Goal: Information Seeking & Learning: Learn about a topic

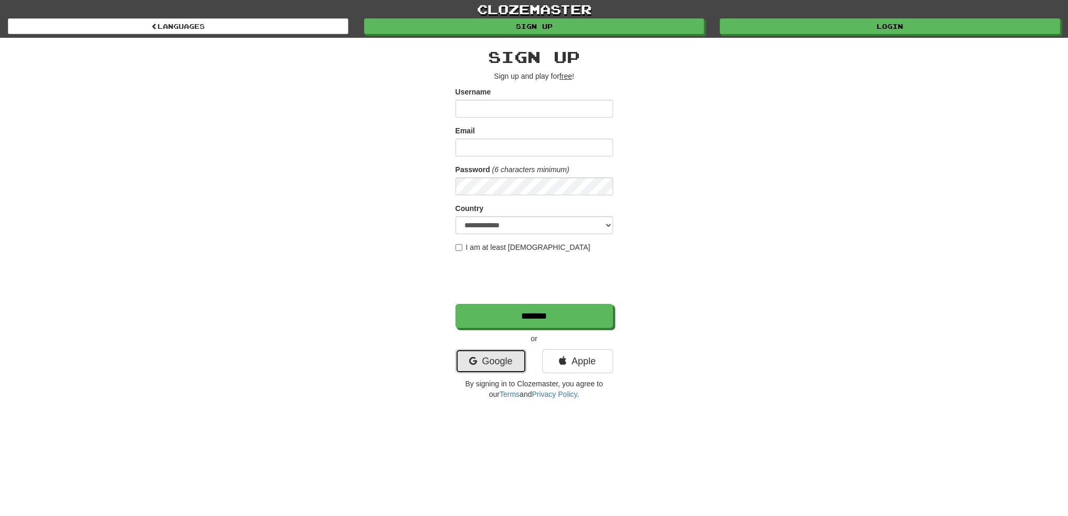
click at [480, 359] on link "Google" at bounding box center [490, 361] width 71 height 24
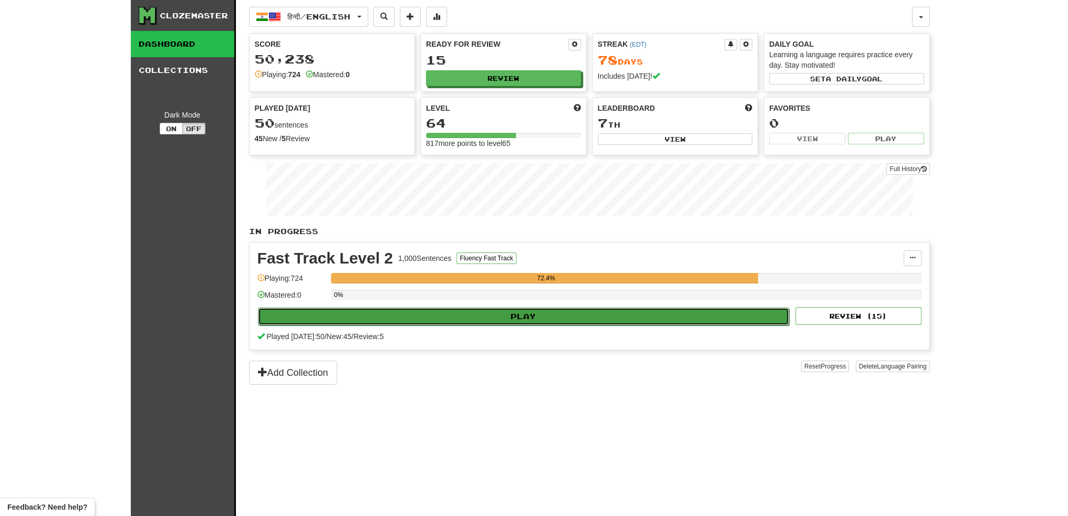
click at [492, 313] on button "Play" at bounding box center [524, 317] width 532 height 18
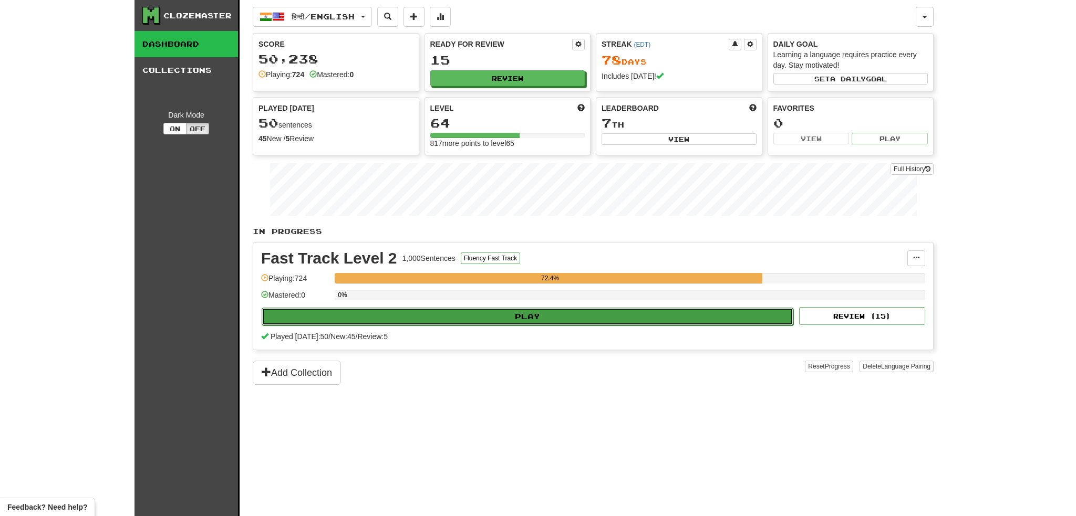
select select "**"
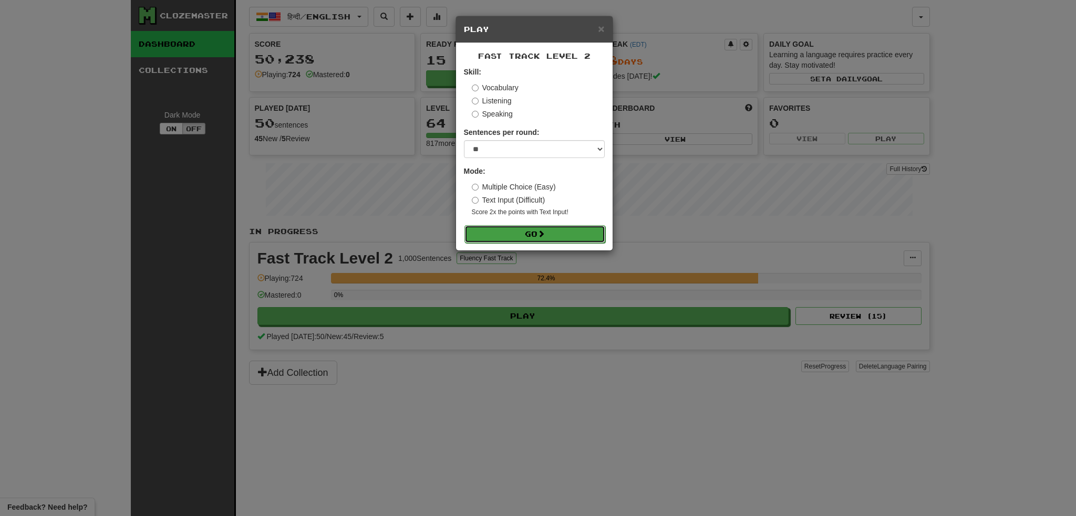
click at [523, 235] on button "Go" at bounding box center [534, 234] width 141 height 18
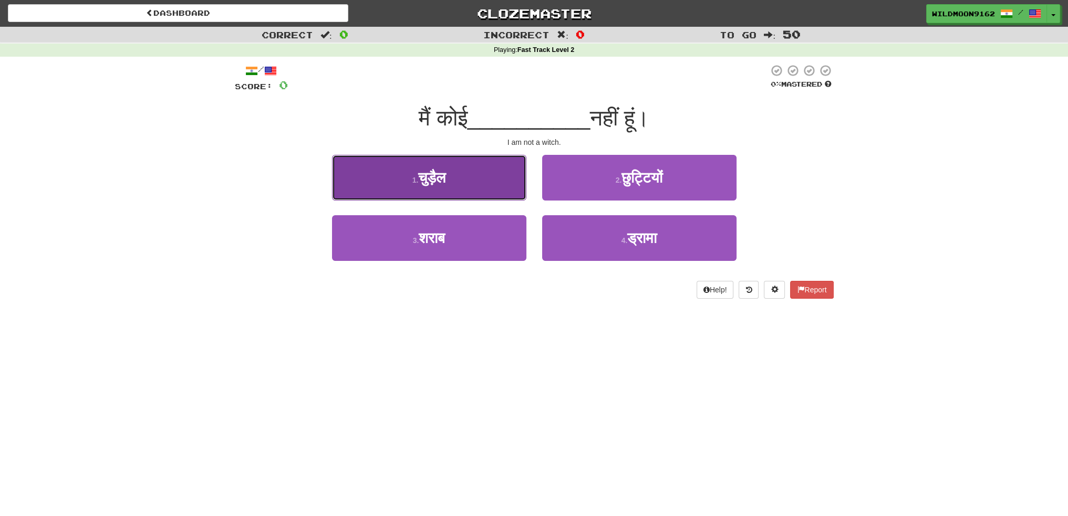
click at [431, 184] on span "चुड़ैल" at bounding box center [431, 178] width 27 height 16
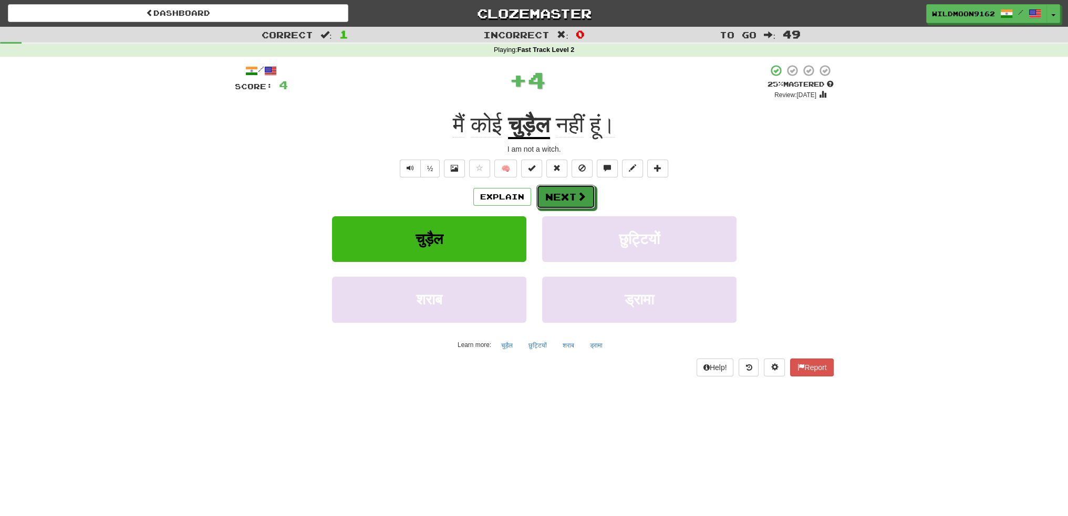
drag, startPoint x: 563, startPoint y: 199, endPoint x: 578, endPoint y: 322, distance: 123.9
click at [563, 200] on button "Next" at bounding box center [565, 197] width 59 height 24
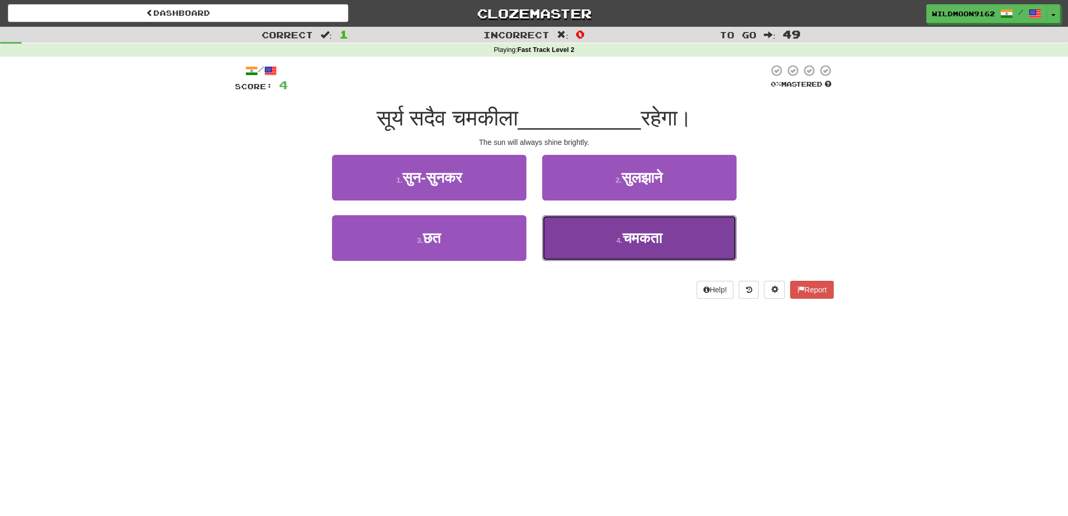
click at [625, 244] on span "चमकता" at bounding box center [641, 238] width 39 height 16
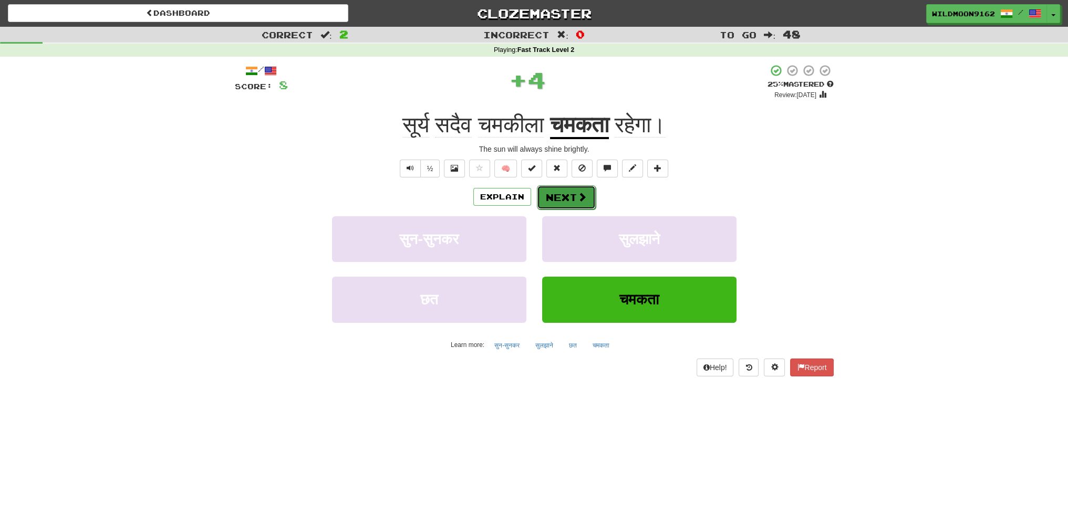
click at [567, 203] on button "Next" at bounding box center [566, 197] width 59 height 24
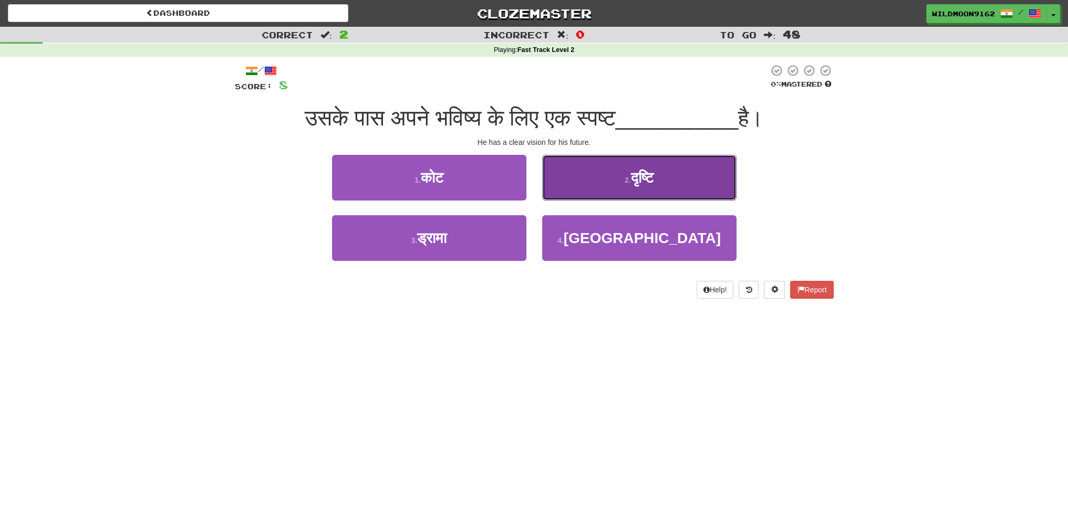
click at [619, 176] on button "2 . दृष्टि" at bounding box center [639, 178] width 194 height 46
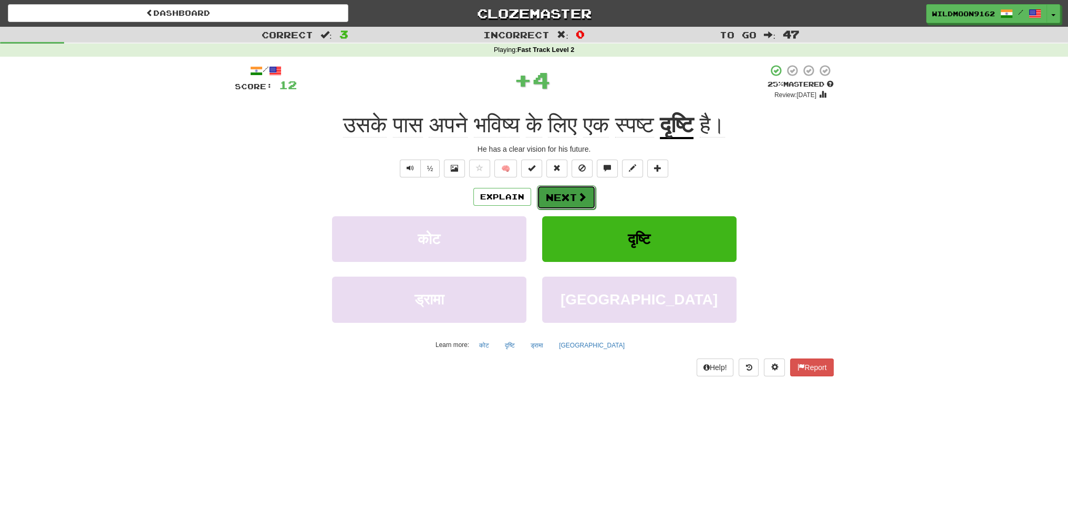
drag, startPoint x: 565, startPoint y: 197, endPoint x: 602, endPoint y: 332, distance: 139.9
click at [565, 198] on button "Next" at bounding box center [565, 197] width 59 height 24
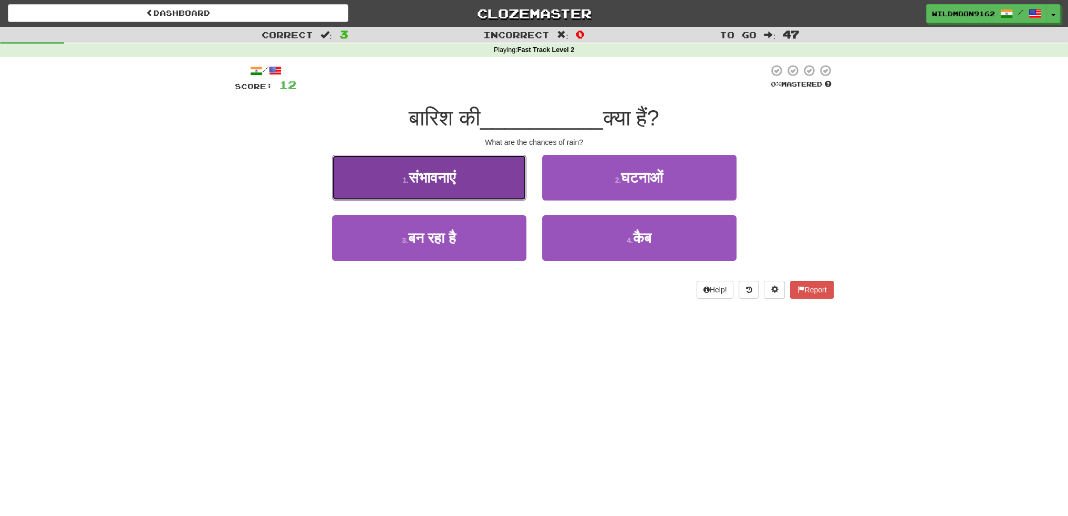
click at [485, 182] on button "1 . संभावनाएं" at bounding box center [429, 178] width 194 height 46
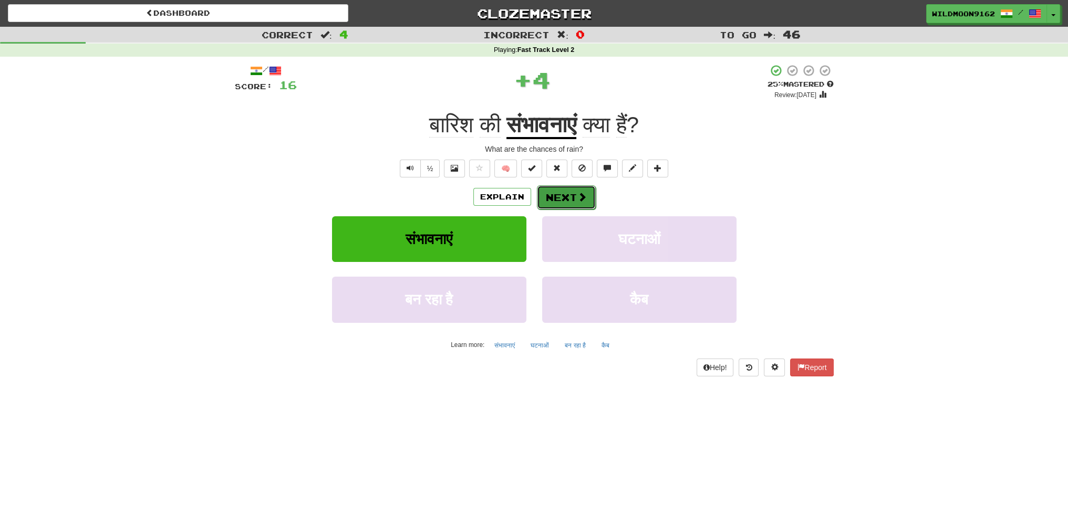
click at [550, 197] on button "Next" at bounding box center [566, 197] width 59 height 24
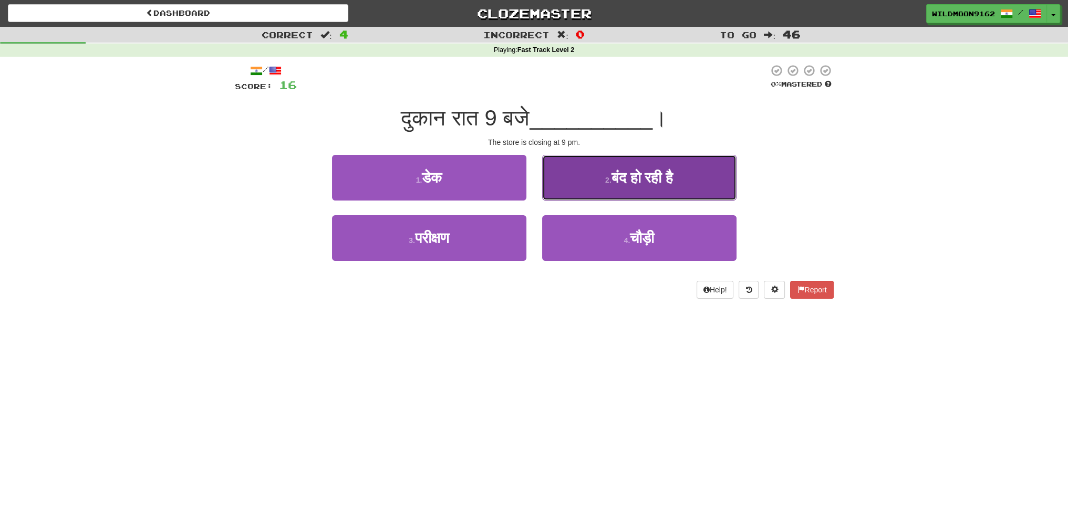
click at [635, 186] on button "2 . बंद हो रही है" at bounding box center [639, 178] width 194 height 46
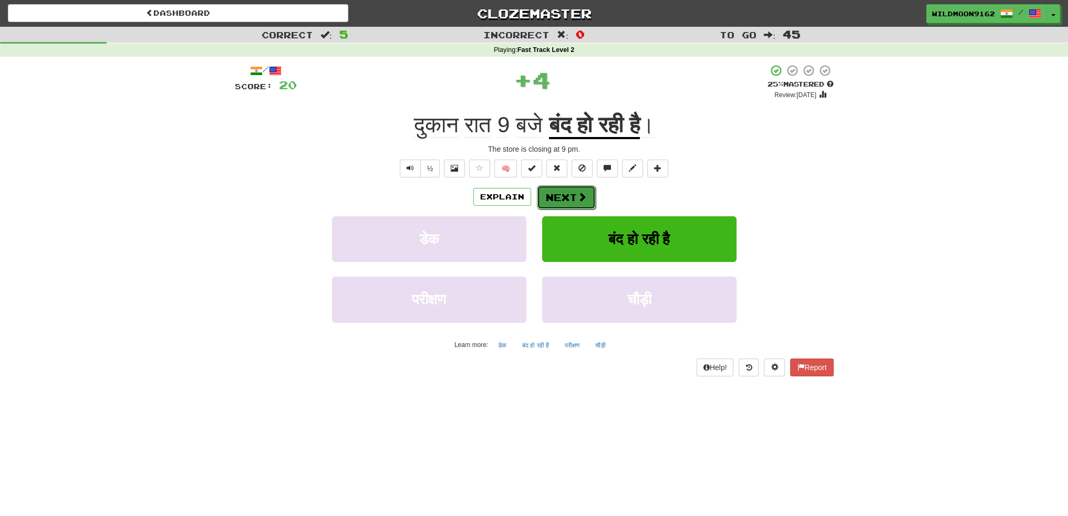
click at [576, 204] on button "Next" at bounding box center [566, 197] width 59 height 24
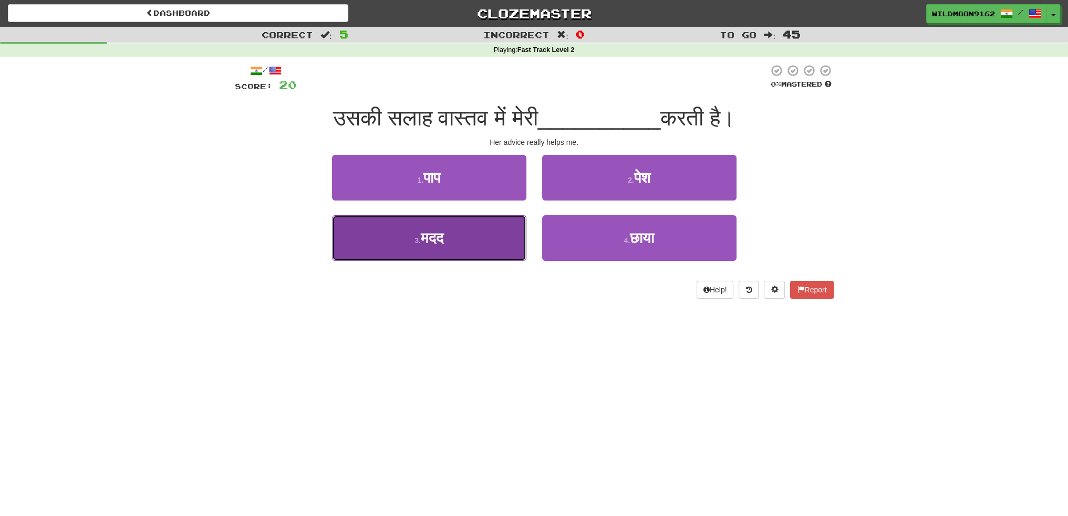
click at [469, 251] on button "3 . मदद" at bounding box center [429, 238] width 194 height 46
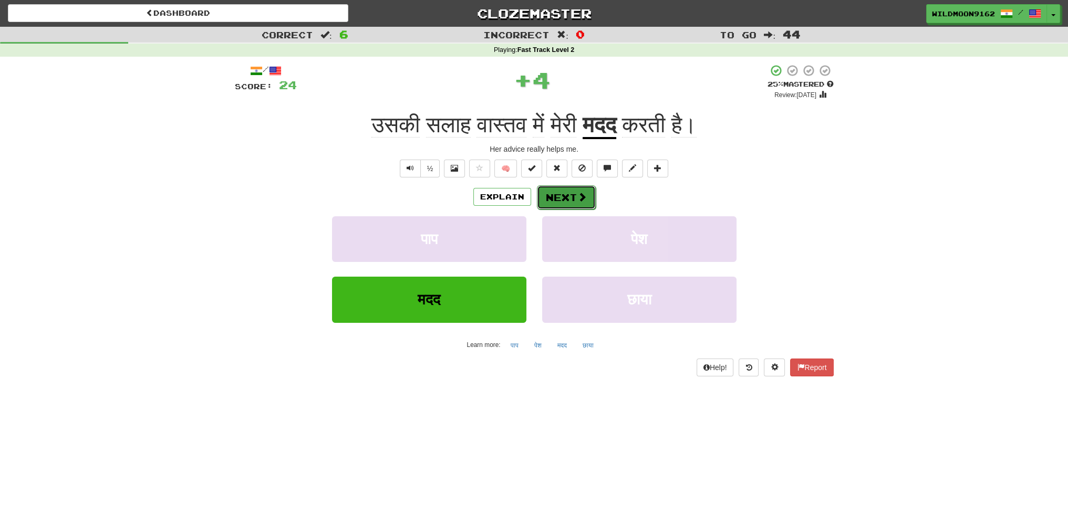
click at [550, 201] on button "Next" at bounding box center [566, 197] width 59 height 24
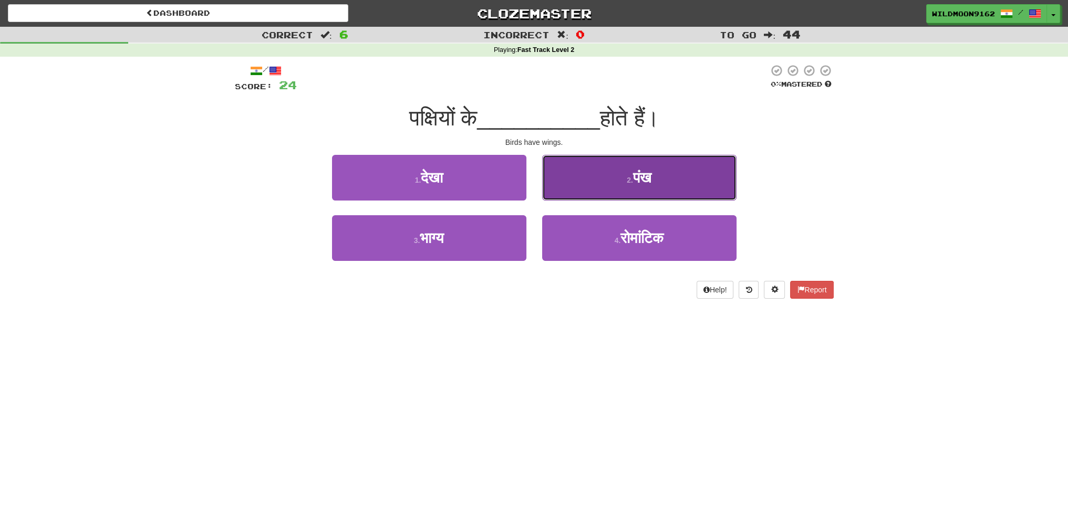
click at [633, 181] on span "पंख" at bounding box center [642, 178] width 18 height 16
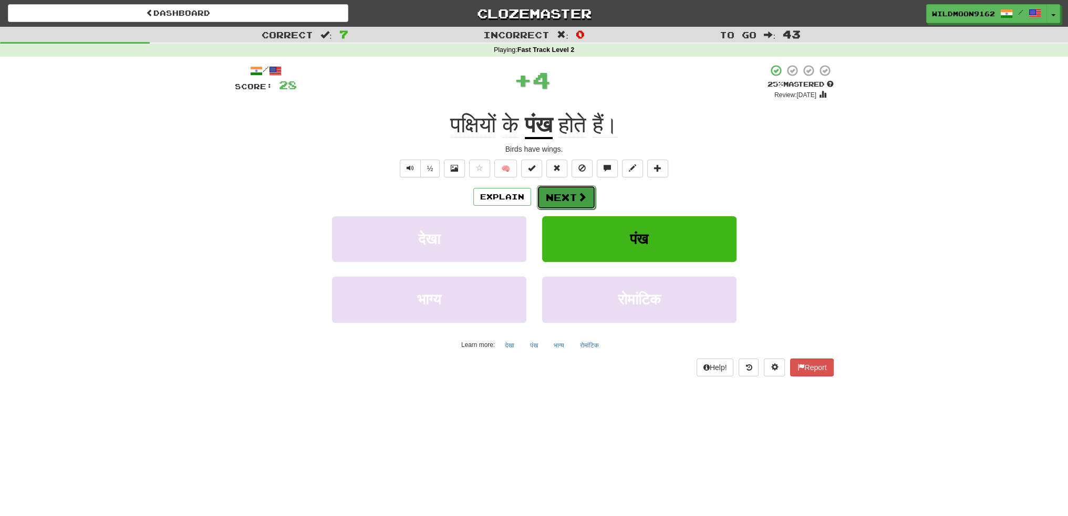
click at [579, 199] on span at bounding box center [581, 196] width 9 height 9
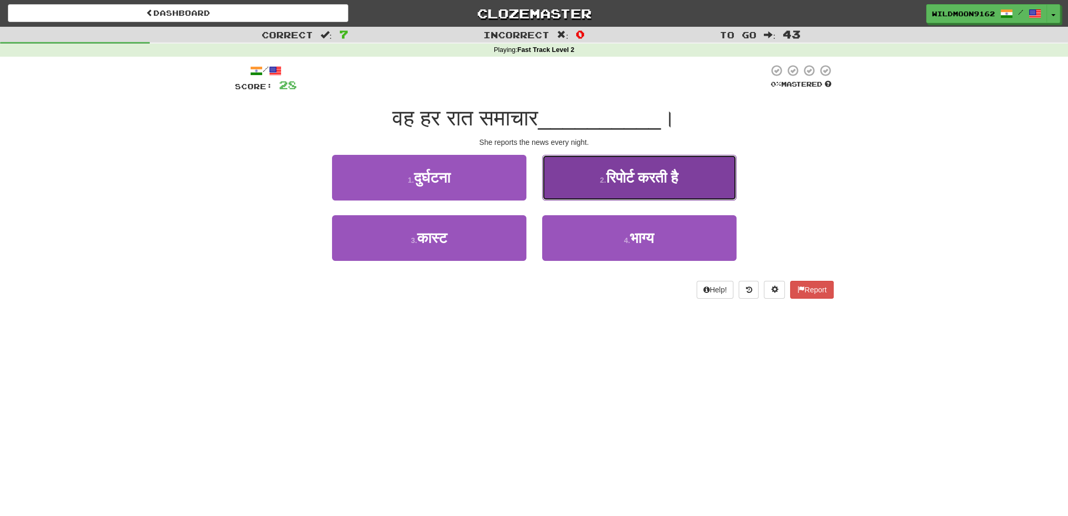
click at [631, 183] on span "रिपोर्ट करती है" at bounding box center [642, 178] width 72 height 16
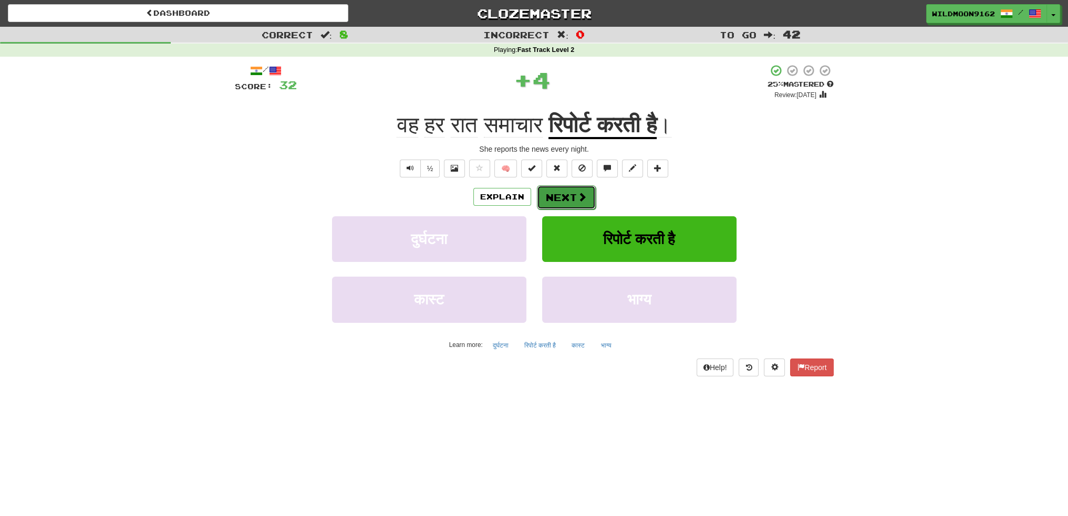
click at [579, 193] on span at bounding box center [581, 196] width 9 height 9
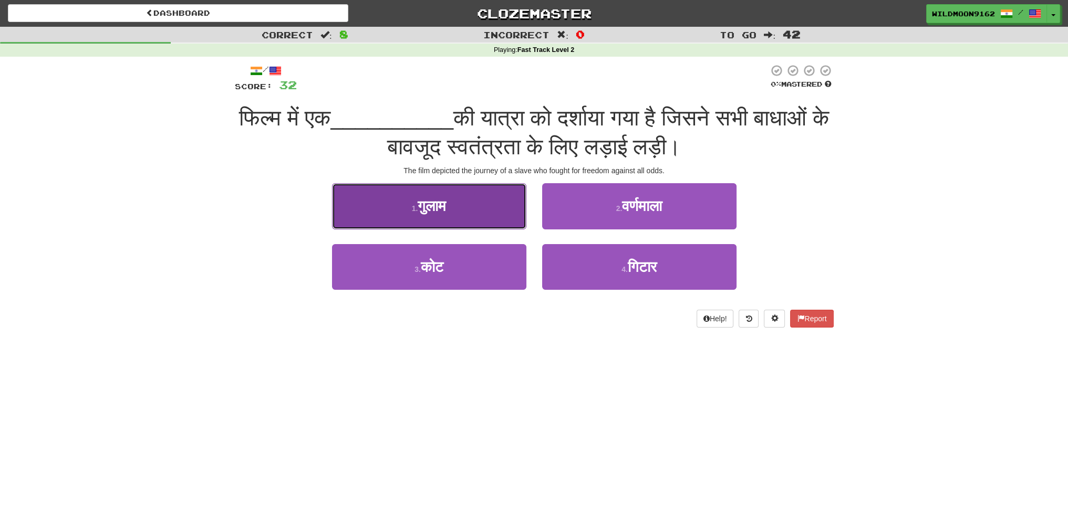
click at [437, 217] on button "1 . गुलाम" at bounding box center [429, 206] width 194 height 46
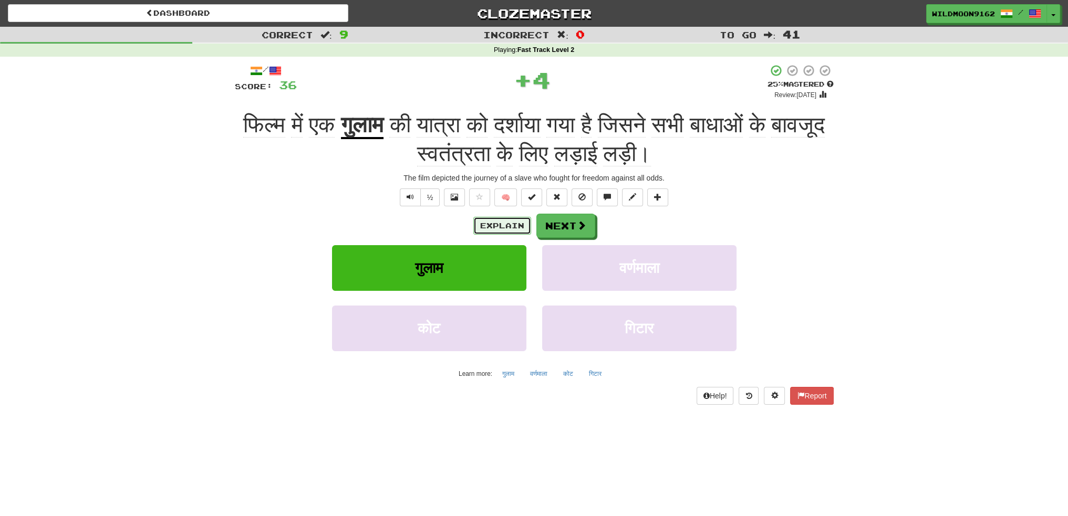
click at [493, 221] on button "Explain" at bounding box center [502, 226] width 58 height 18
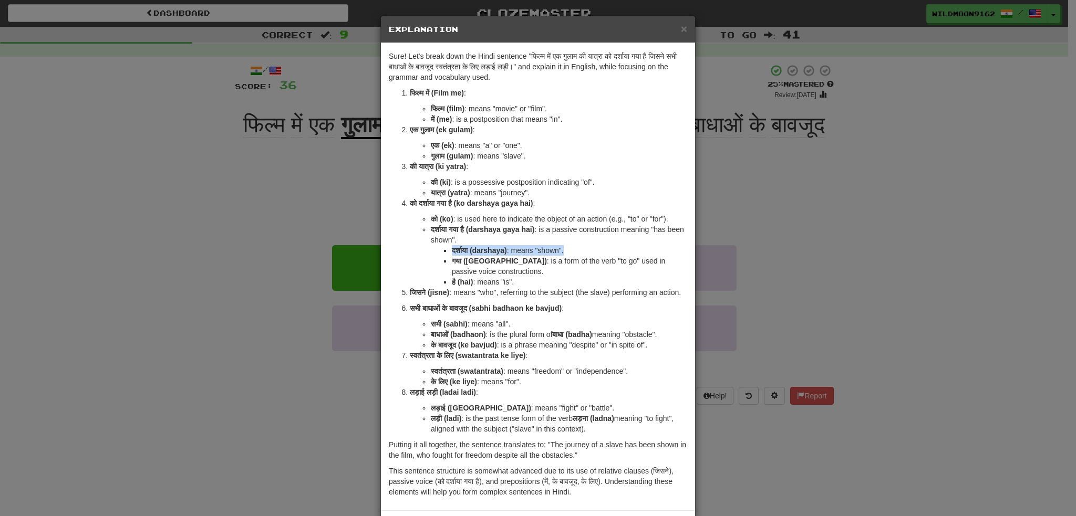
drag, startPoint x: 445, startPoint y: 250, endPoint x: 576, endPoint y: 251, distance: 130.3
click at [576, 251] on ul "दर्शाया (darshaya) : means "shown". गया (gaya) : is a form of the verb "to go" …" at bounding box center [559, 266] width 256 height 42
copy li "दर्शाया (darshaya) : means "shown"."
drag, startPoint x: 407, startPoint y: 292, endPoint x: 497, endPoint y: 292, distance: 90.9
click at [497, 292] on p "जिसने (jisne) : means "who", referring to the subject (the slave) performing an…" at bounding box center [548, 292] width 277 height 11
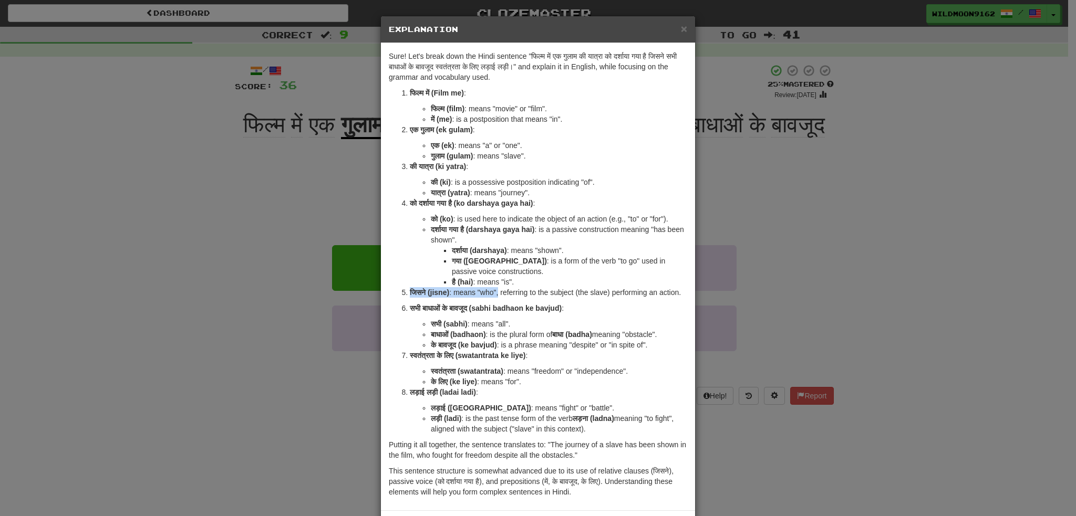
copy p "जिसने (jisne) : means "who","
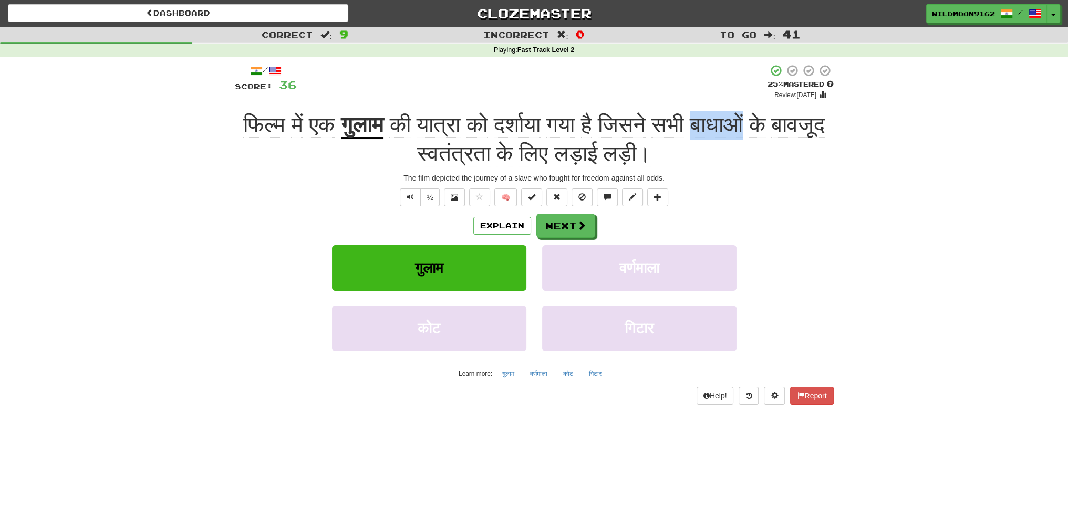
drag, startPoint x: 807, startPoint y: 126, endPoint x: 749, endPoint y: 127, distance: 57.8
click at [749, 127] on span "की यात्रा को दर्शाया गया है जिसने सभी बाधाओं के बावजूद स्वतंत्रता के लिए लड़ाई …" at bounding box center [603, 139] width 441 height 54
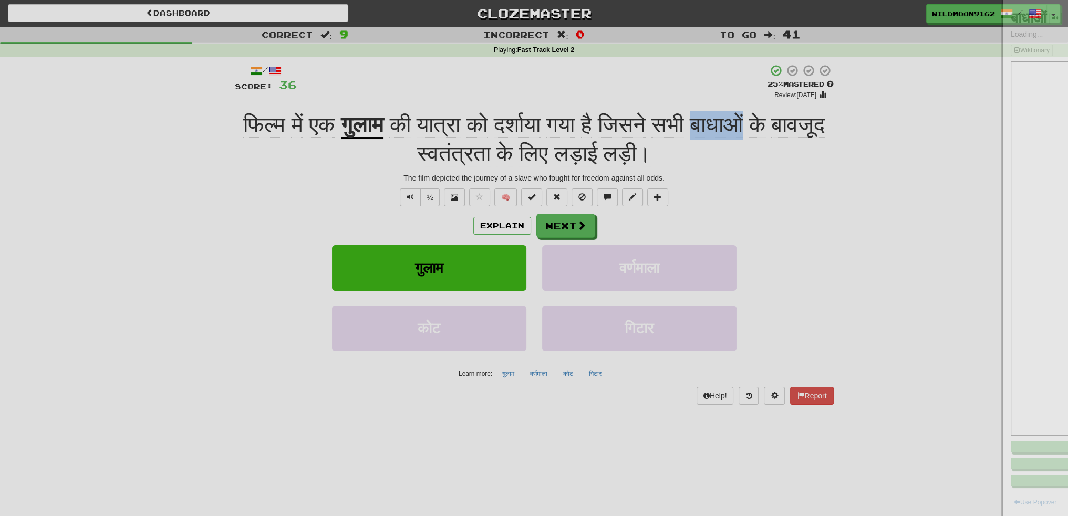
copy span "बाधाओं"
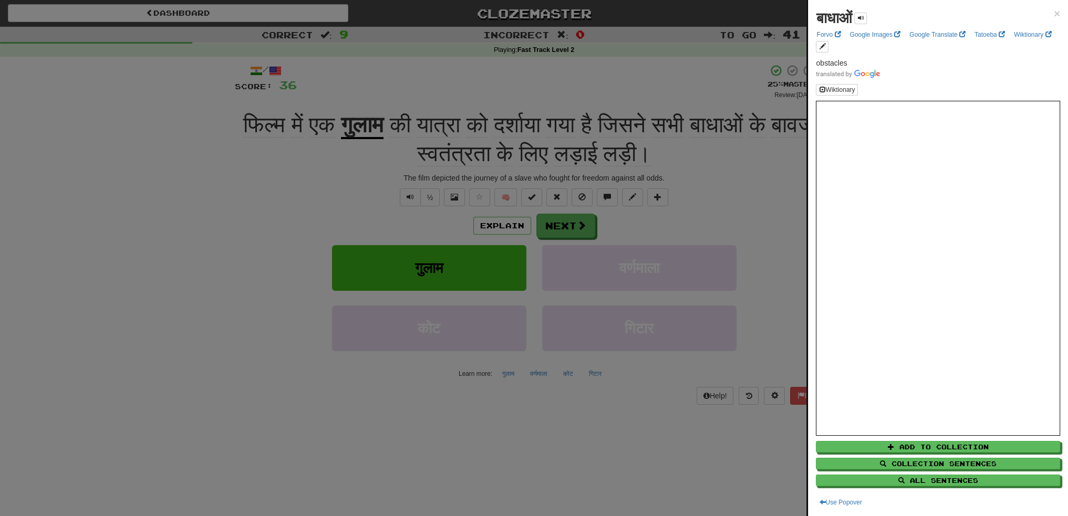
click at [134, 324] on div at bounding box center [534, 258] width 1068 height 516
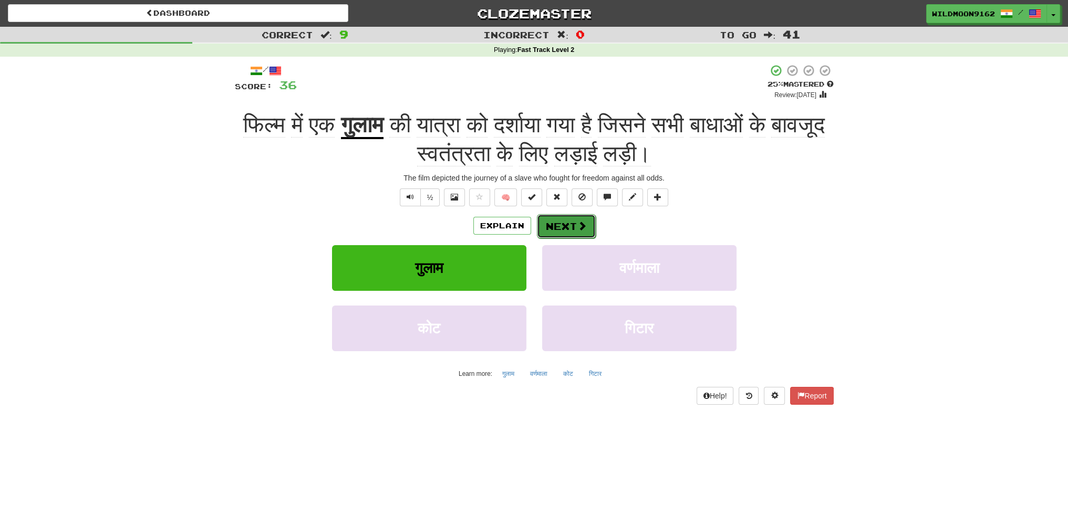
click at [560, 225] on button "Next" at bounding box center [566, 226] width 59 height 24
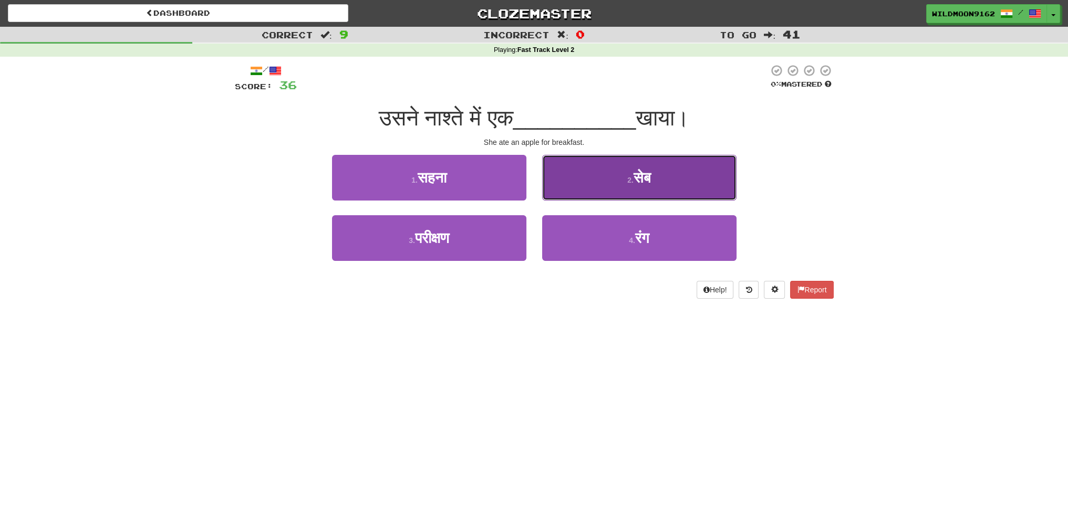
click at [599, 178] on button "2 . सेब" at bounding box center [639, 178] width 194 height 46
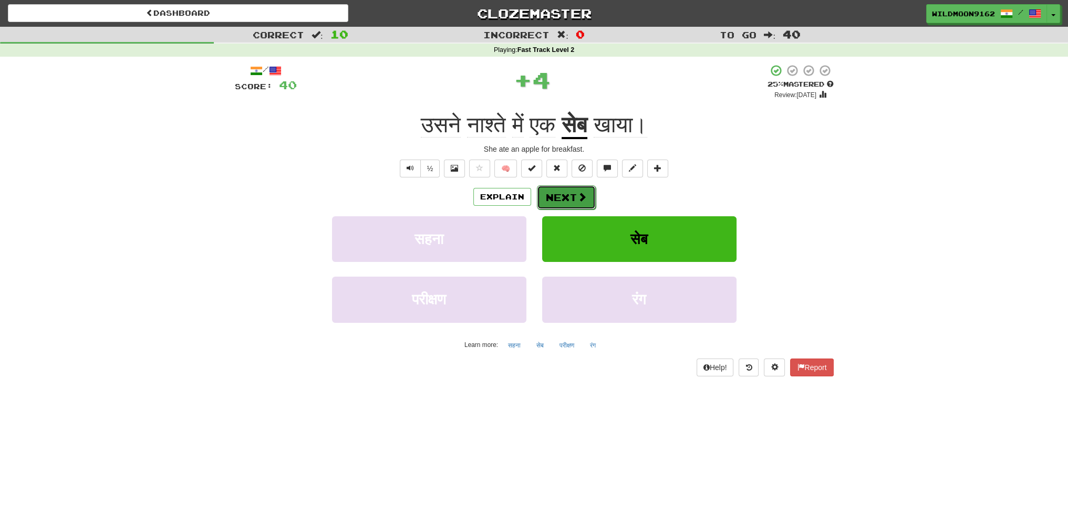
click at [569, 197] on button "Next" at bounding box center [566, 197] width 59 height 24
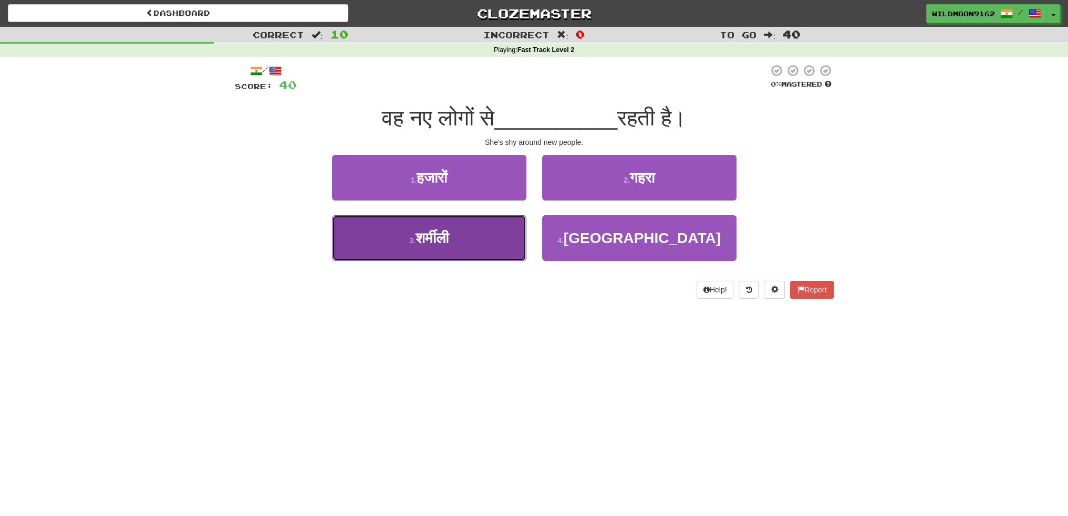
click at [459, 245] on button "3 . शर्मीली" at bounding box center [429, 238] width 194 height 46
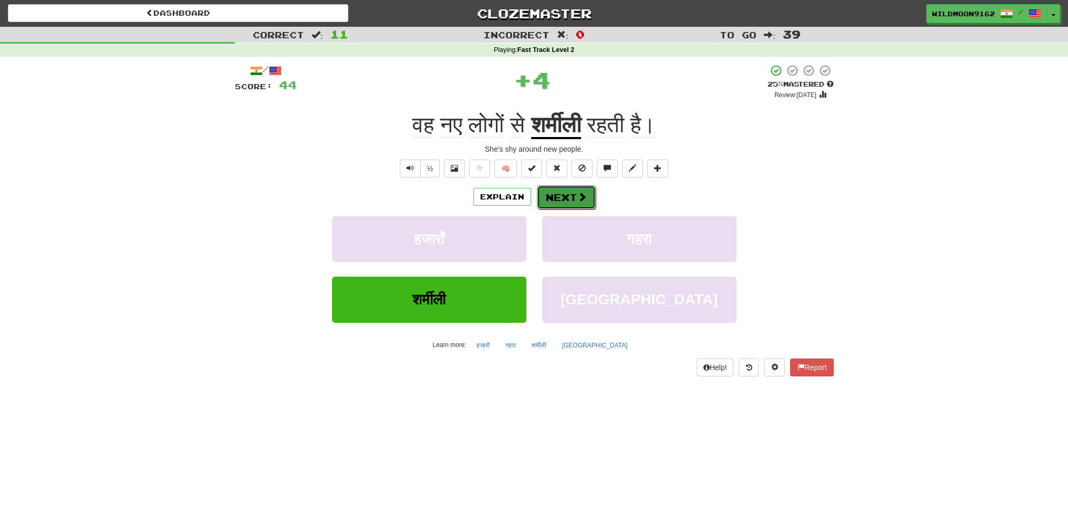
click at [537, 200] on button "Next" at bounding box center [566, 197] width 59 height 24
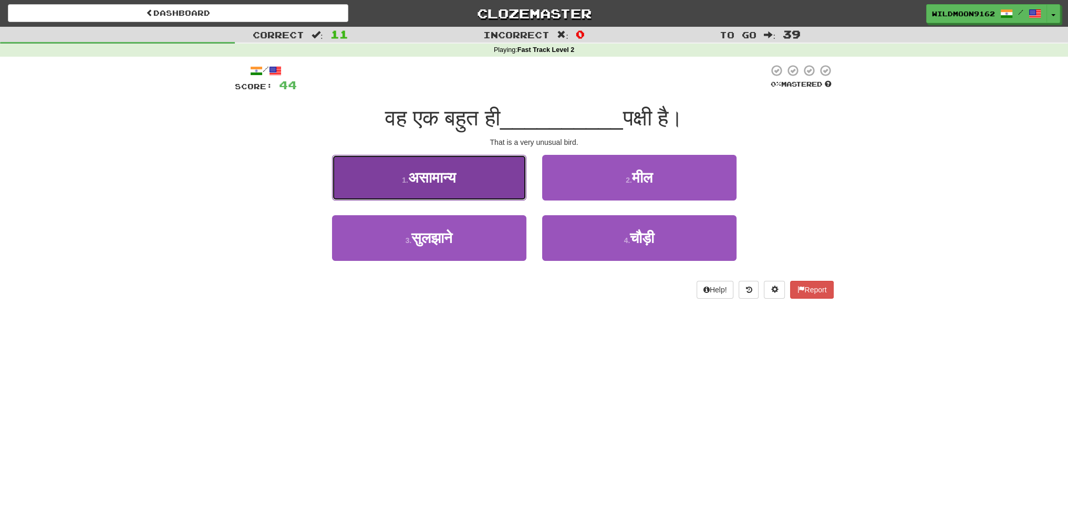
click at [480, 188] on button "1 . असामान्य" at bounding box center [429, 178] width 194 height 46
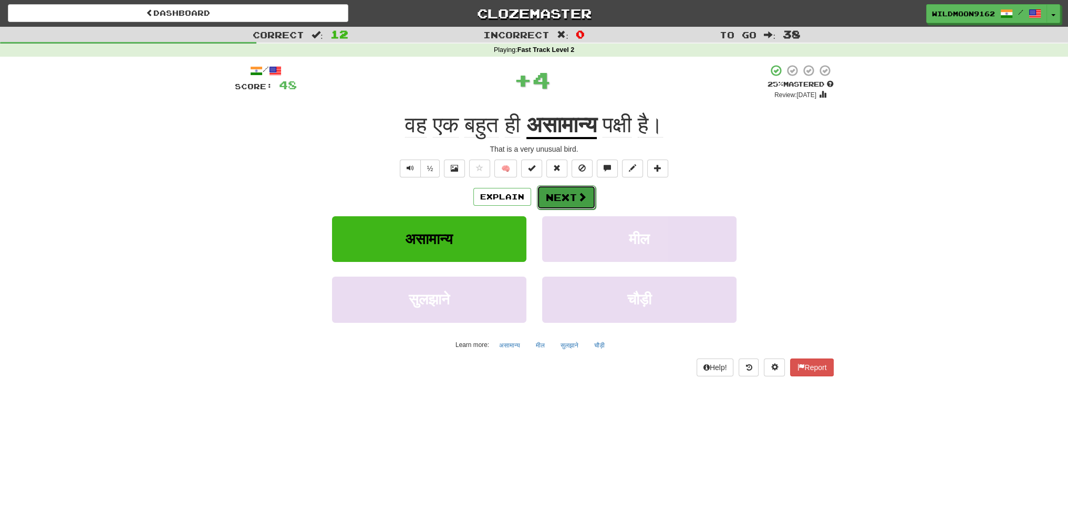
click at [580, 197] on span at bounding box center [581, 196] width 9 height 9
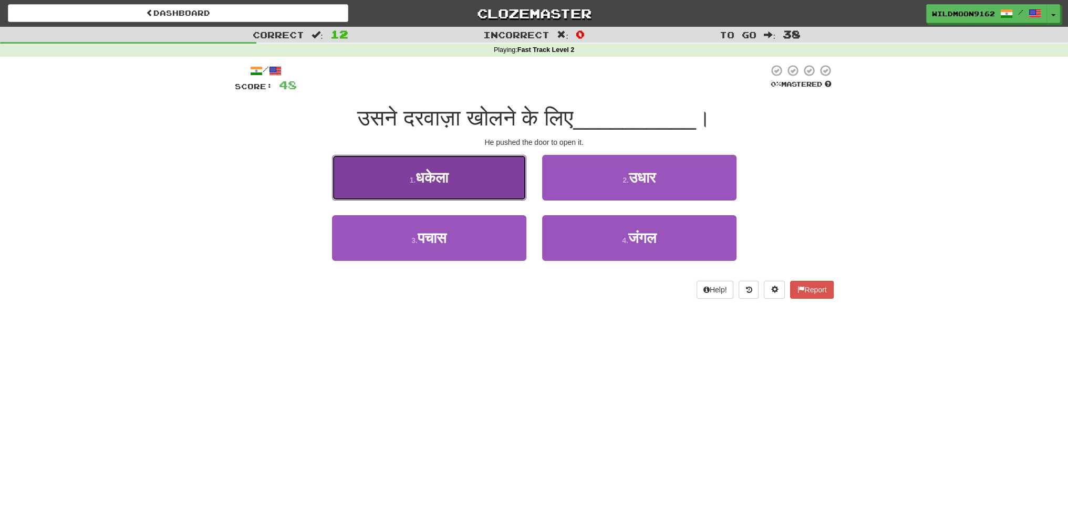
click at [469, 187] on button "1 . धकेला" at bounding box center [429, 178] width 194 height 46
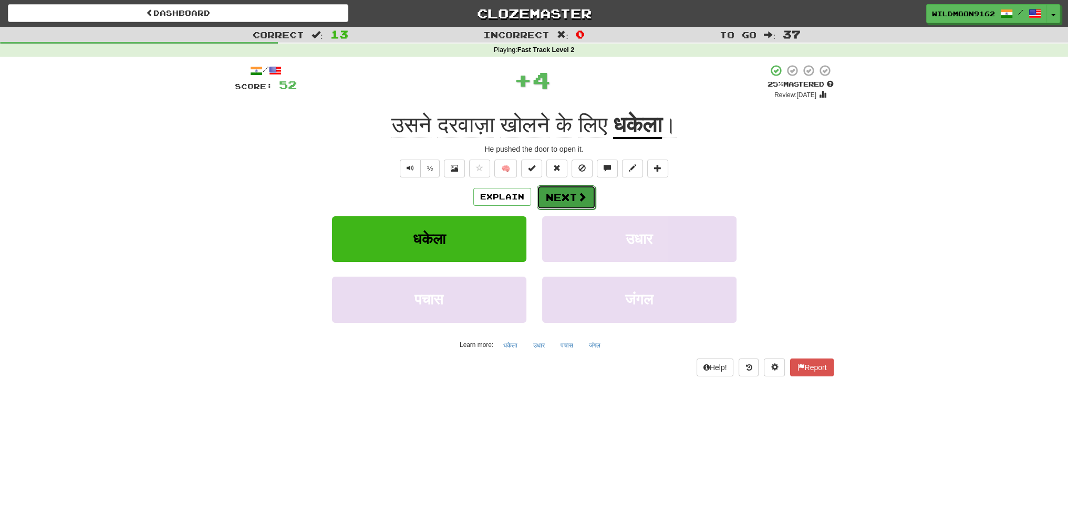
click at [564, 196] on button "Next" at bounding box center [566, 197] width 59 height 24
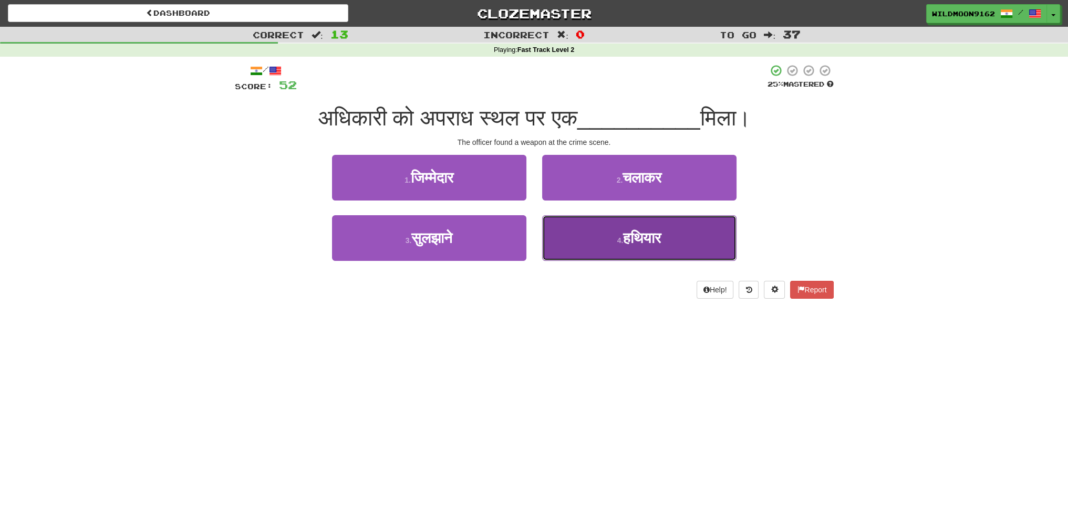
click at [648, 238] on span "हथियार" at bounding box center [642, 238] width 38 height 16
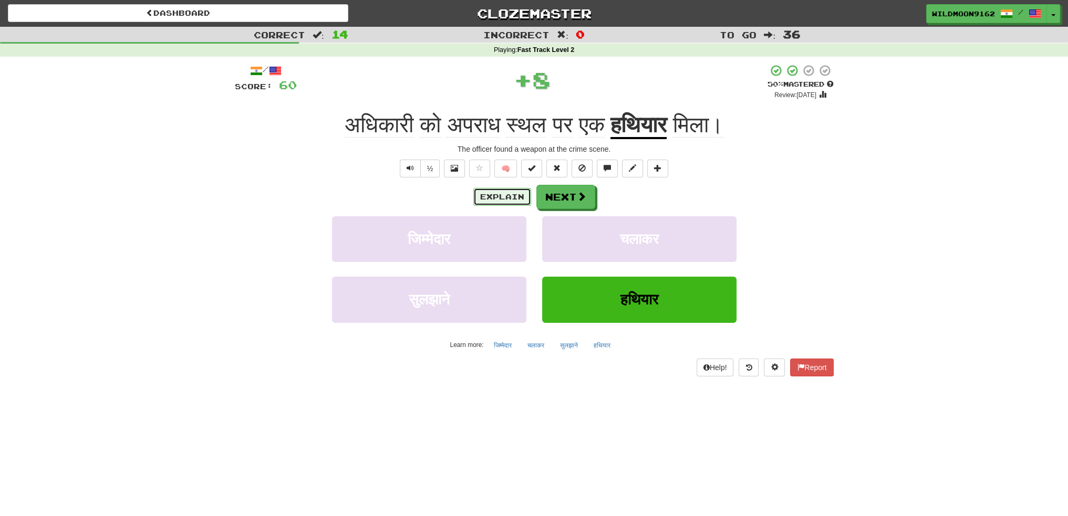
click at [500, 193] on button "Explain" at bounding box center [502, 197] width 58 height 18
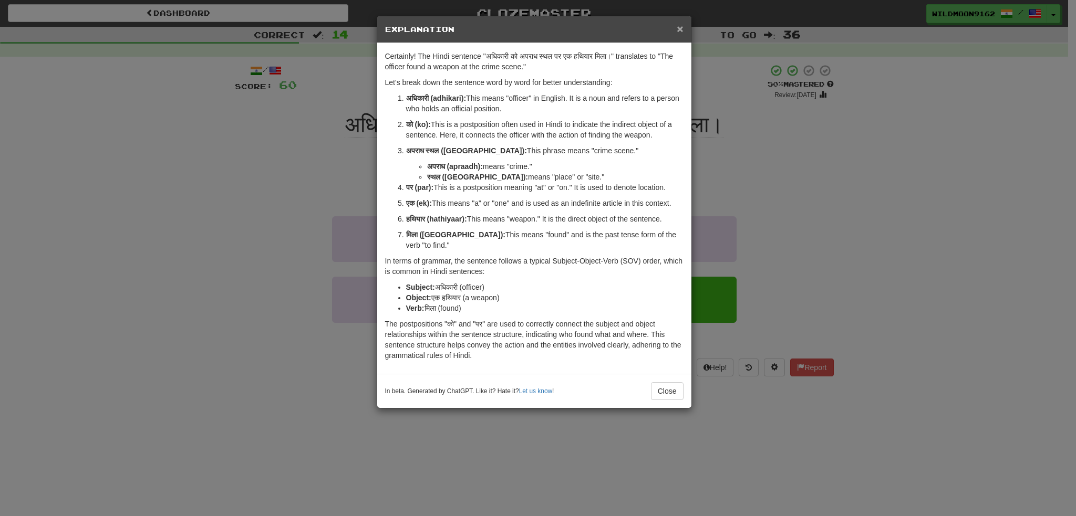
click at [680, 28] on span "×" at bounding box center [680, 29] width 6 height 12
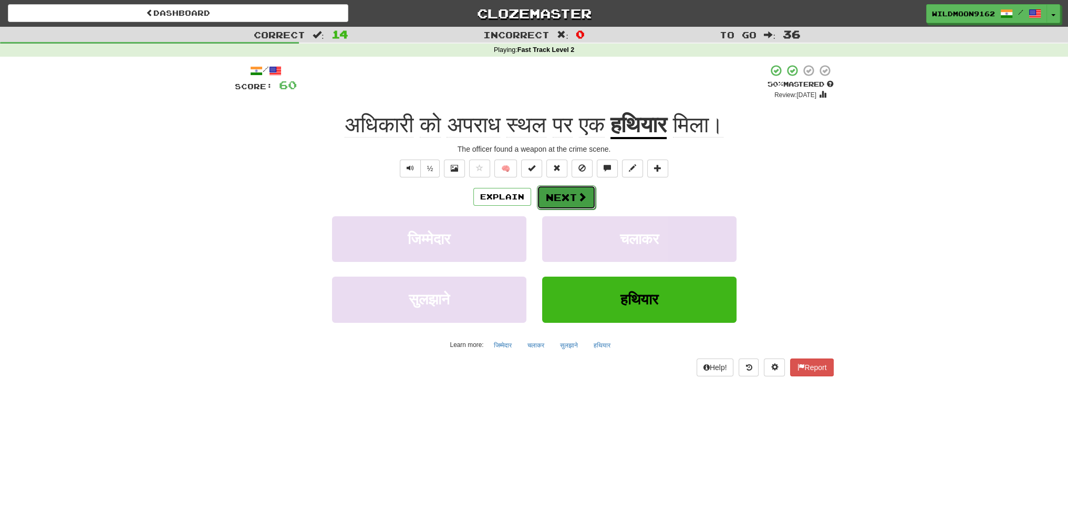
click at [575, 197] on button "Next" at bounding box center [566, 197] width 59 height 24
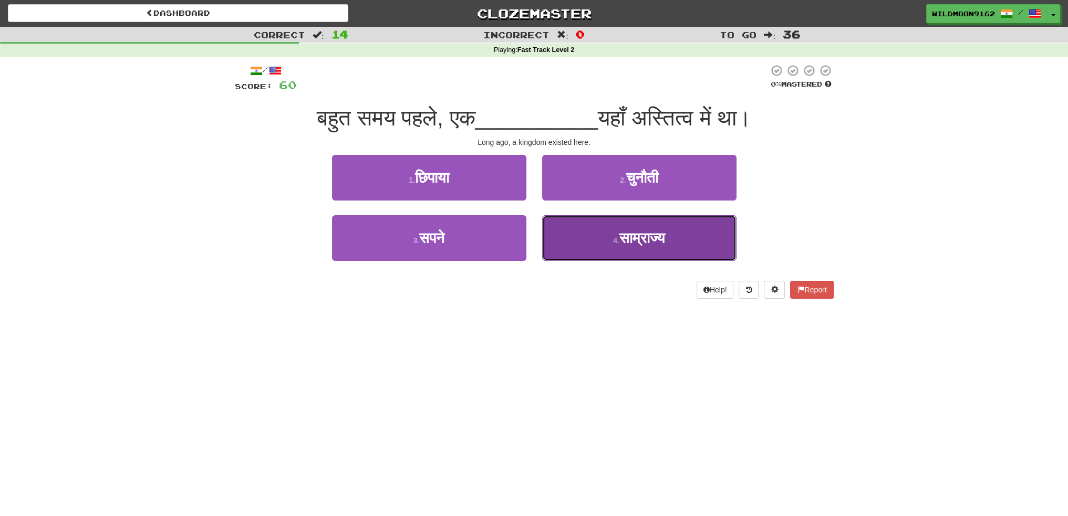
click at [626, 244] on span "साम्राज्य" at bounding box center [642, 238] width 46 height 16
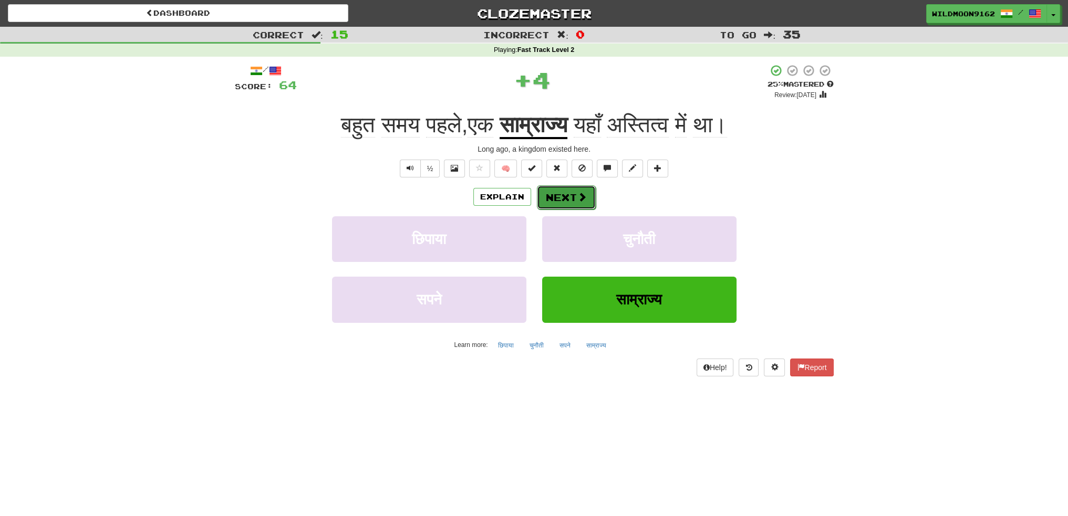
click at [567, 185] on button "Next" at bounding box center [566, 197] width 59 height 24
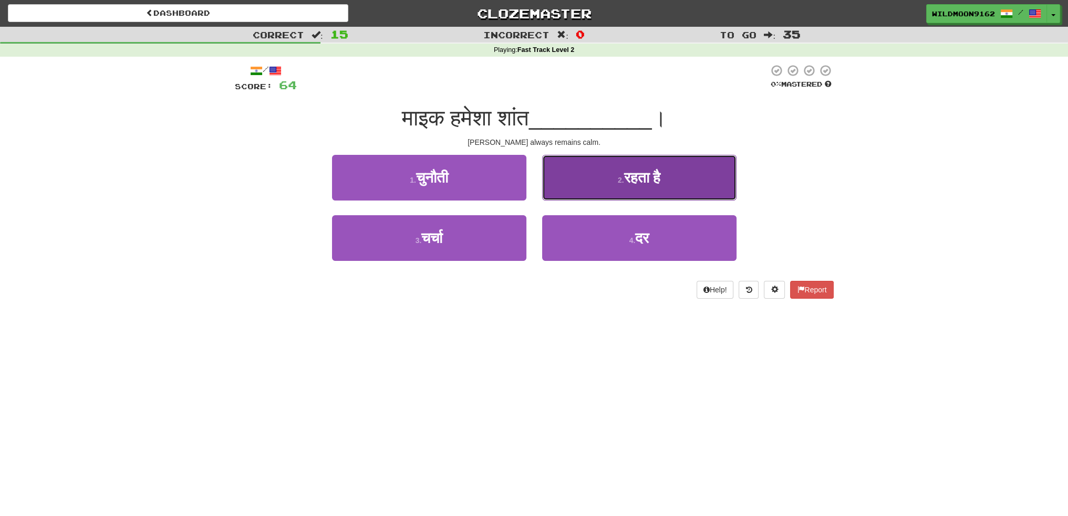
click at [639, 176] on span "रहता है" at bounding box center [641, 178] width 37 height 16
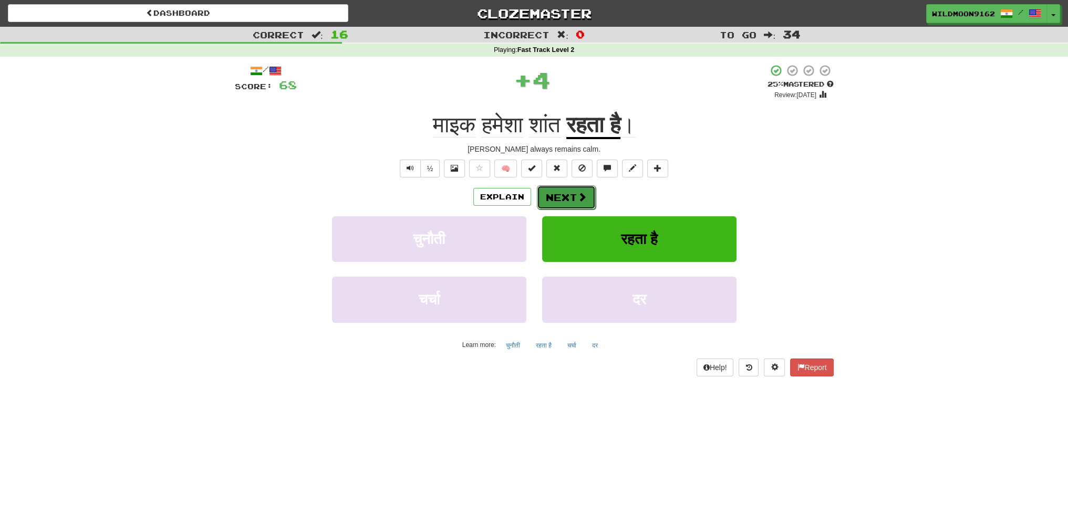
click at [581, 196] on span at bounding box center [581, 196] width 9 height 9
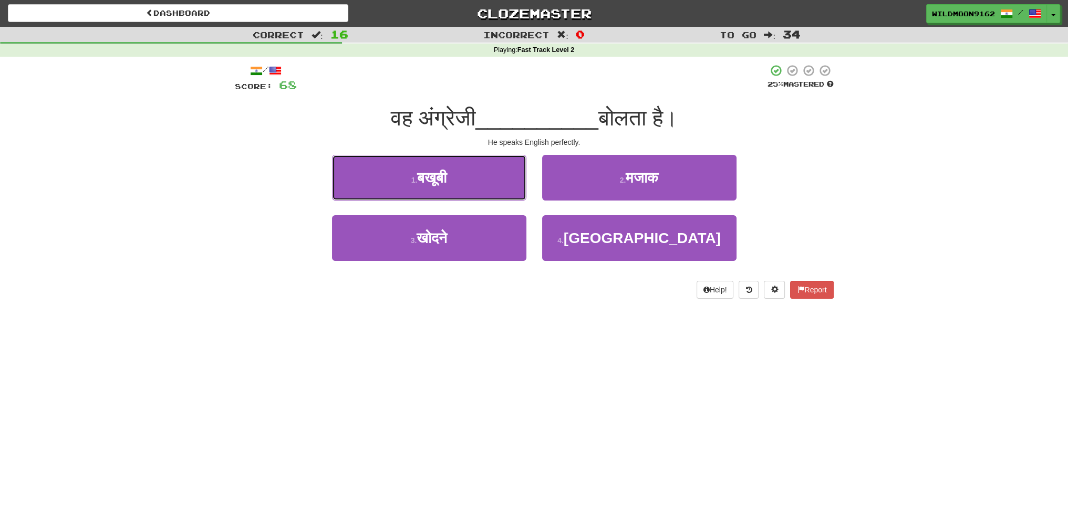
click at [471, 179] on button "1 . बखूबी" at bounding box center [429, 178] width 194 height 46
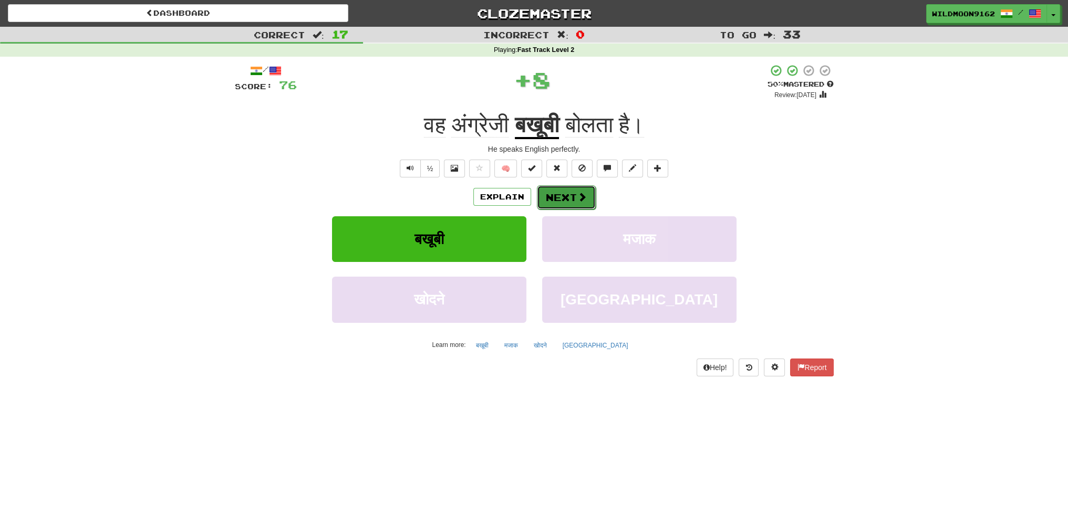
click at [577, 193] on span at bounding box center [581, 196] width 9 height 9
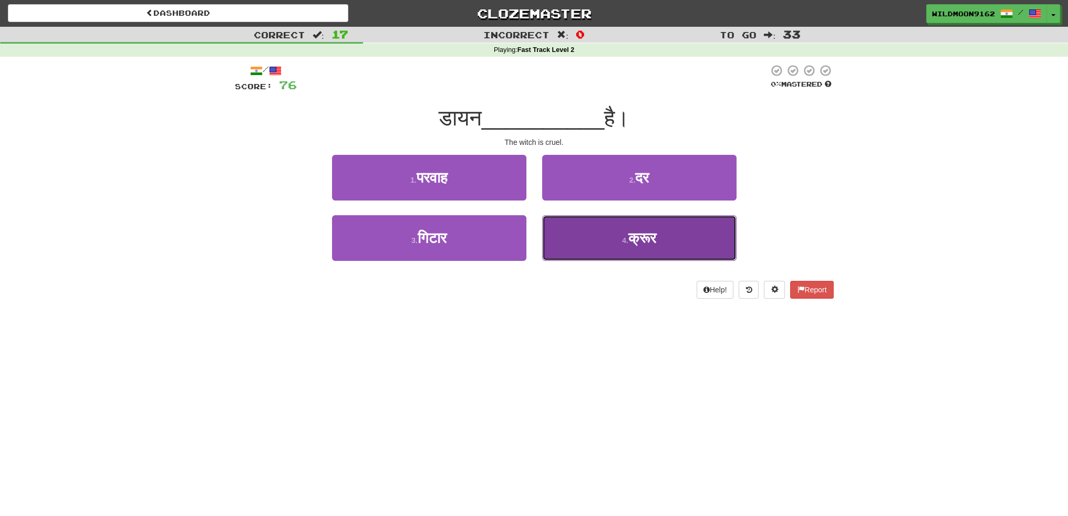
click at [622, 251] on button "4 . क्रूर" at bounding box center [639, 238] width 194 height 46
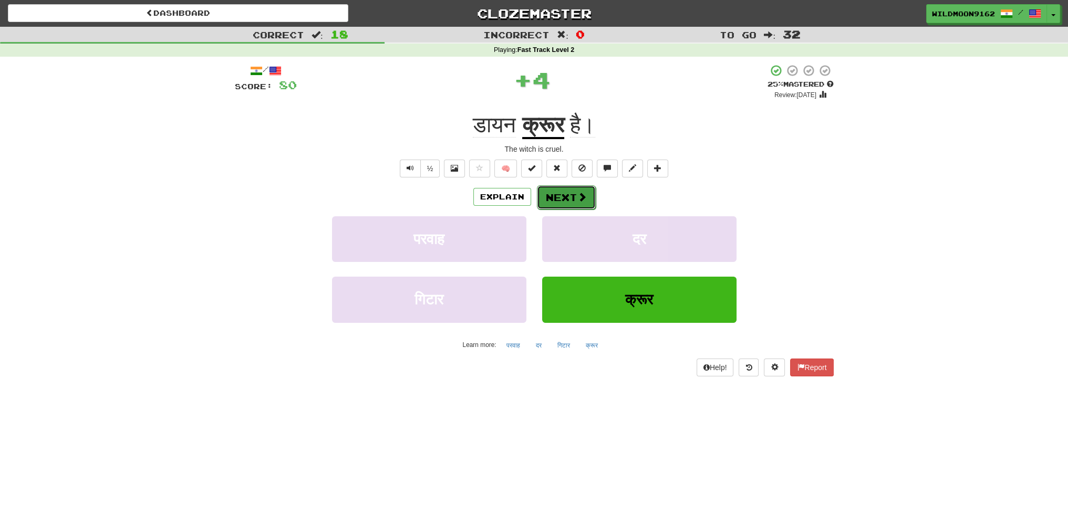
click at [573, 199] on button "Next" at bounding box center [566, 197] width 59 height 24
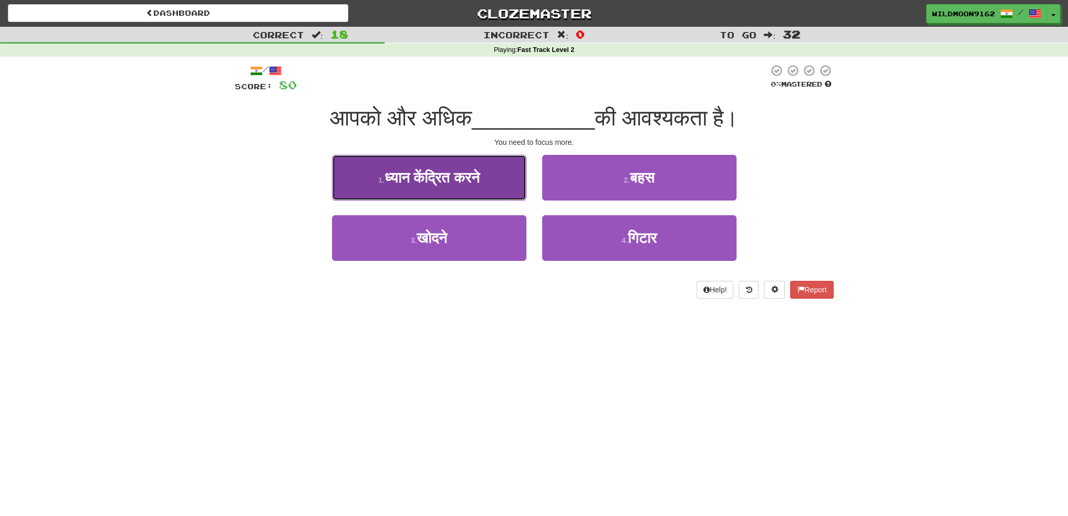
click at [463, 183] on span "ध्यान केंद्रित करने" at bounding box center [432, 178] width 96 height 16
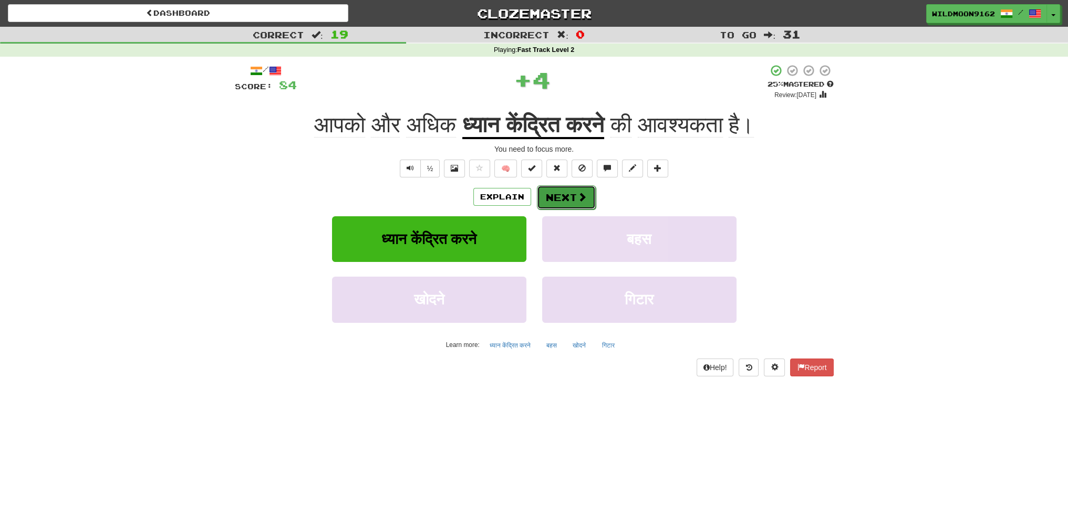
click at [551, 200] on button "Next" at bounding box center [566, 197] width 59 height 24
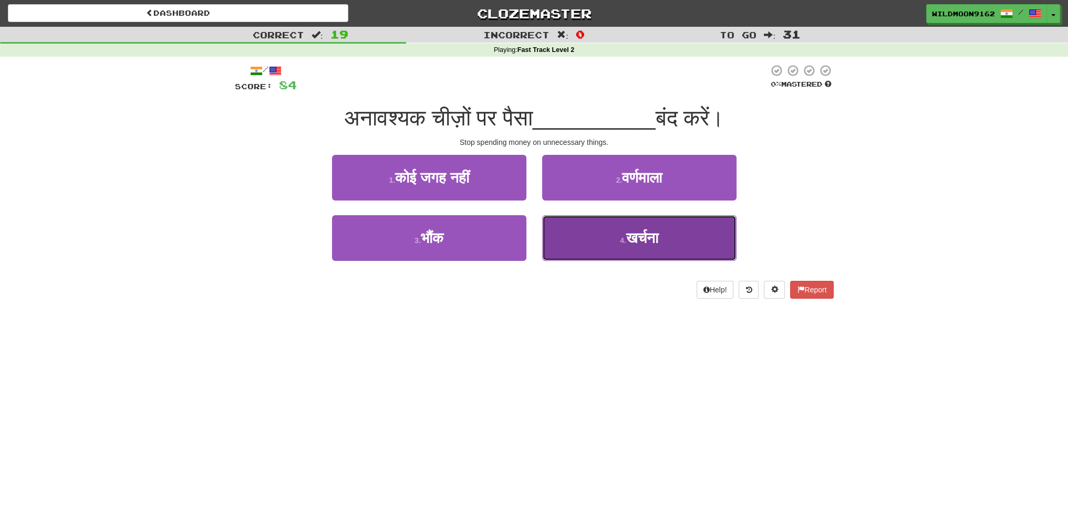
click at [635, 247] on button "4 . खर्चना" at bounding box center [639, 238] width 194 height 46
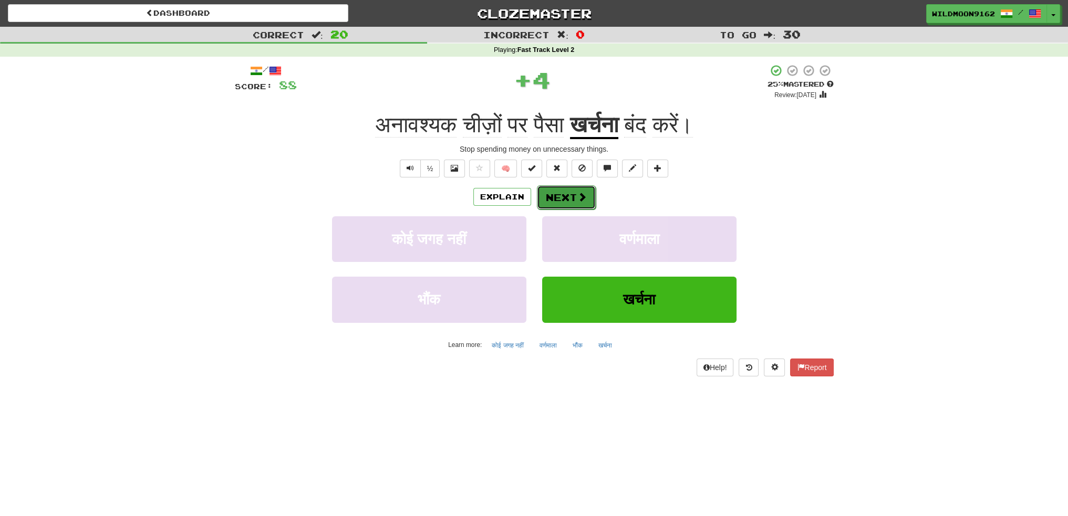
click at [576, 191] on button "Next" at bounding box center [566, 197] width 59 height 24
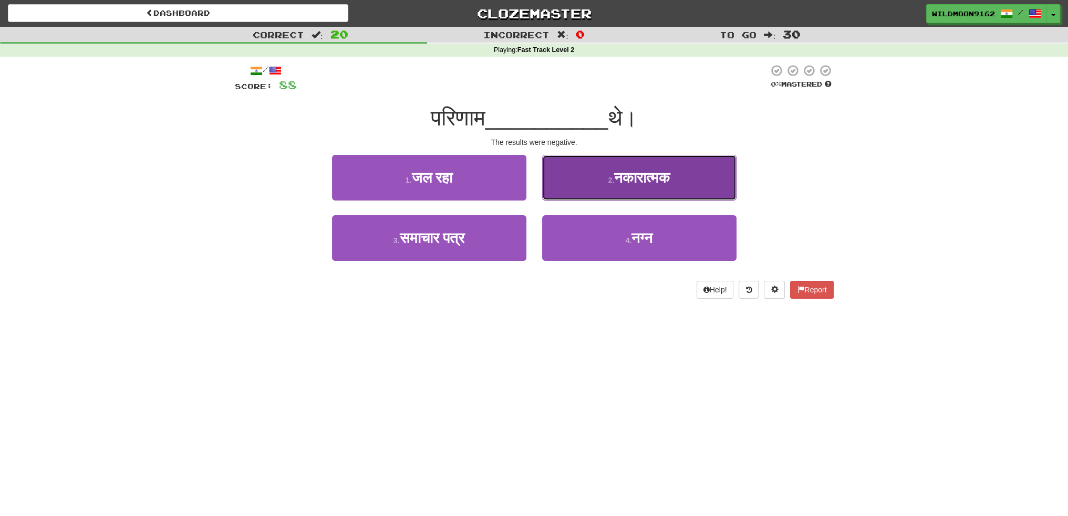
click at [656, 182] on span "नकारात्मक" at bounding box center [642, 178] width 56 height 16
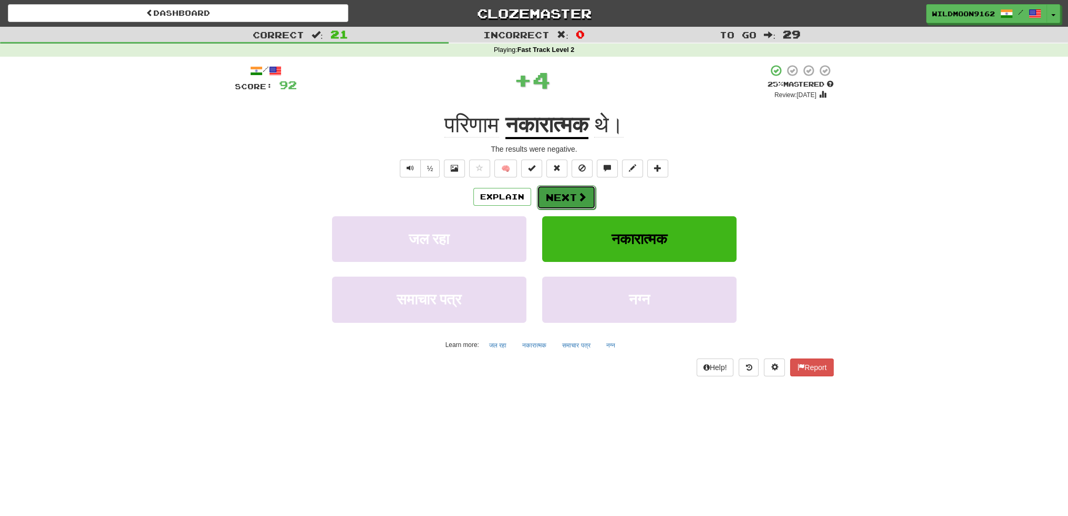
click at [556, 197] on button "Next" at bounding box center [566, 197] width 59 height 24
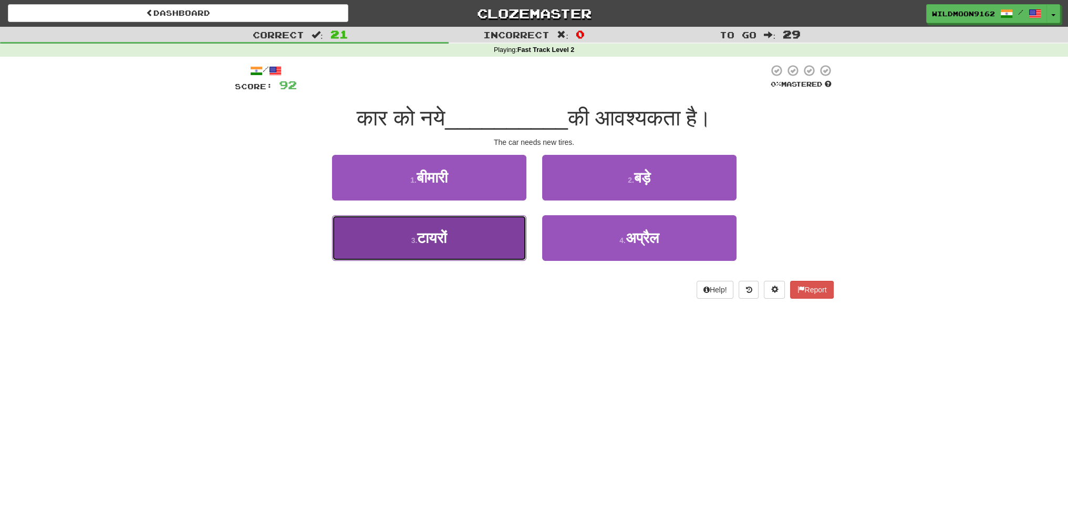
click at [471, 245] on button "3 . टायरों" at bounding box center [429, 238] width 194 height 46
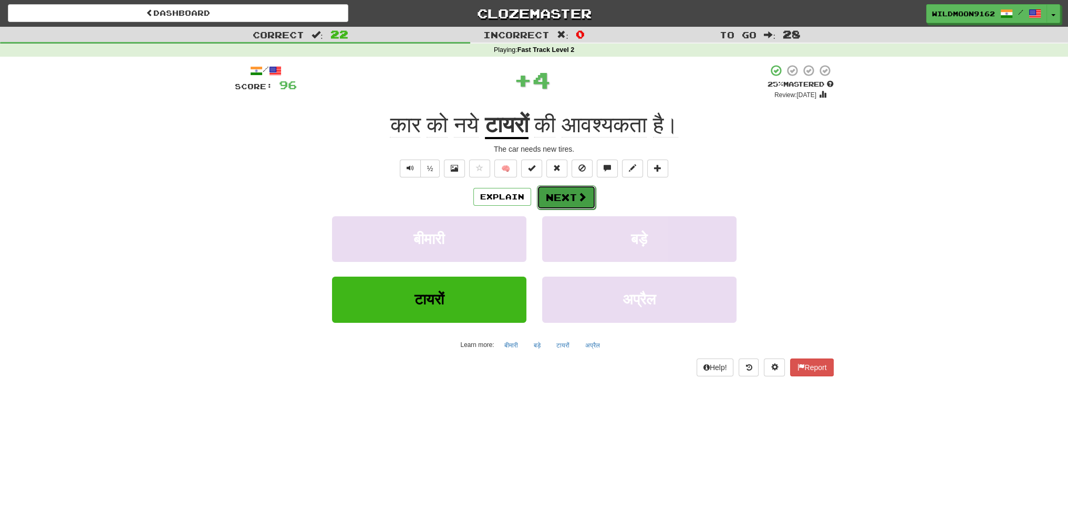
click at [559, 198] on button "Next" at bounding box center [566, 197] width 59 height 24
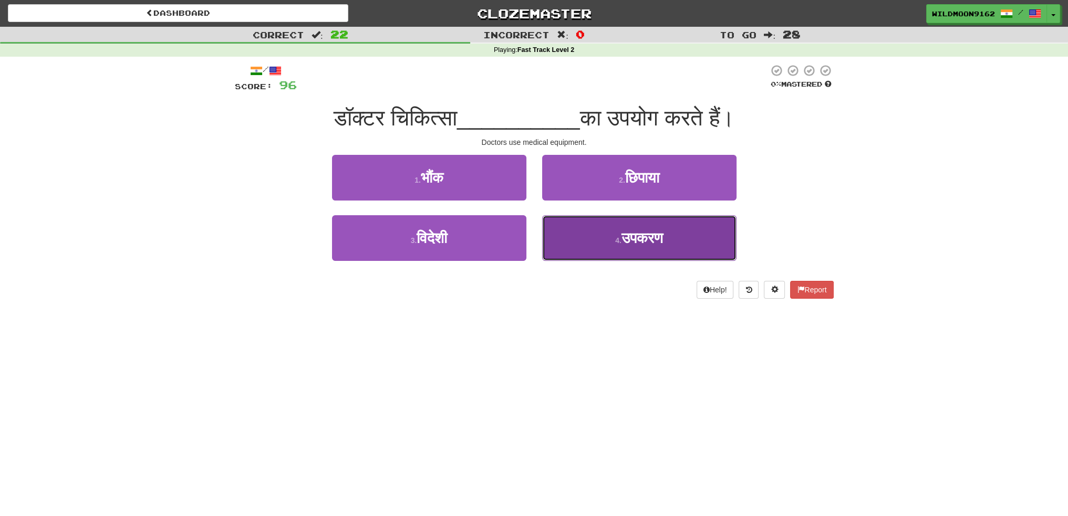
click at [651, 245] on span "उपकरण" at bounding box center [641, 238] width 41 height 16
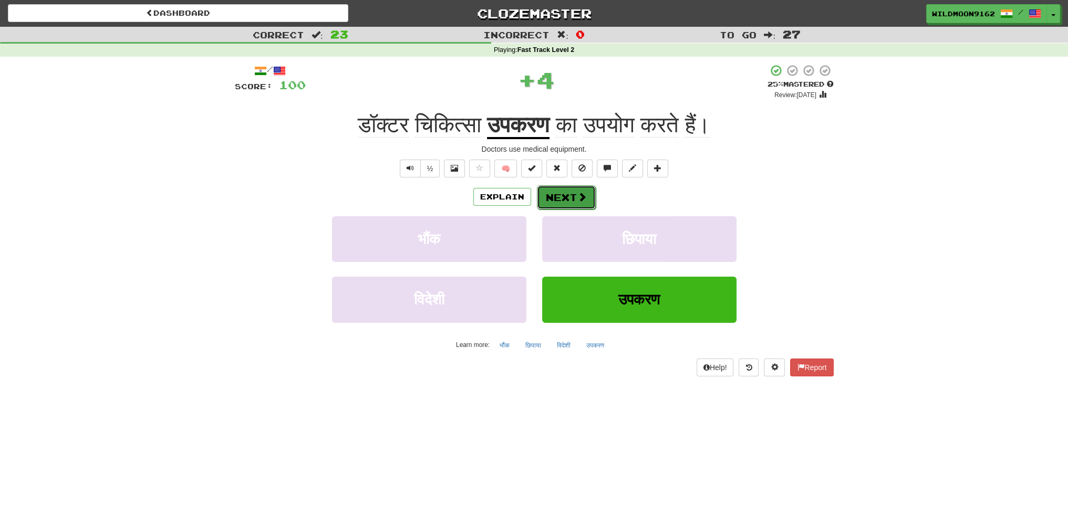
click at [573, 195] on button "Next" at bounding box center [566, 197] width 59 height 24
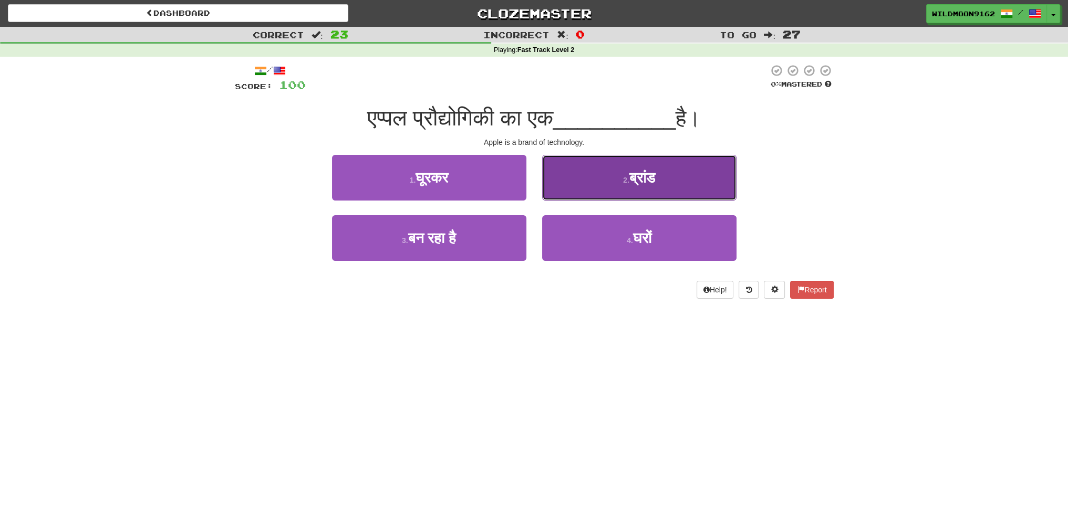
click at [635, 174] on span "ब्रांड" at bounding box center [642, 178] width 26 height 16
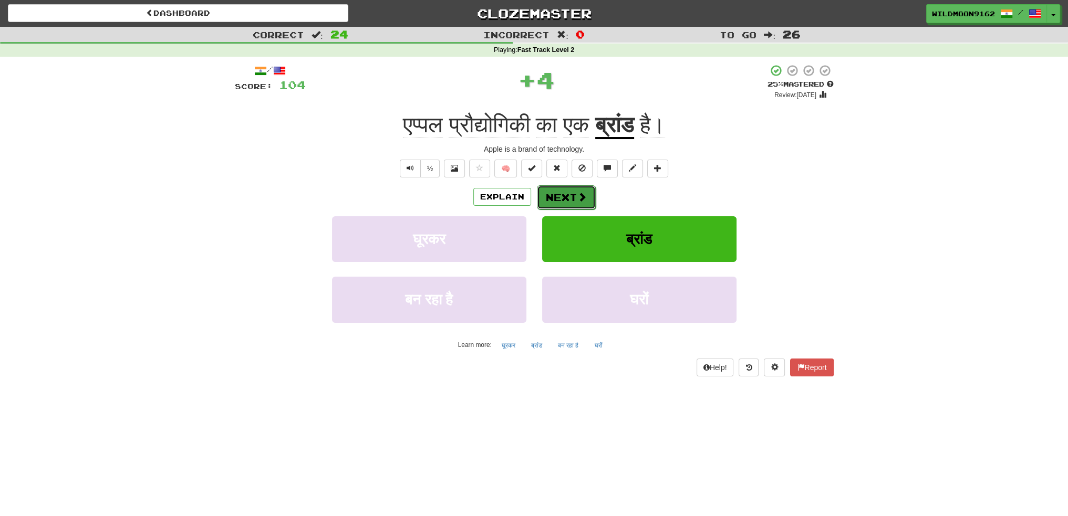
click at [571, 199] on button "Next" at bounding box center [566, 197] width 59 height 24
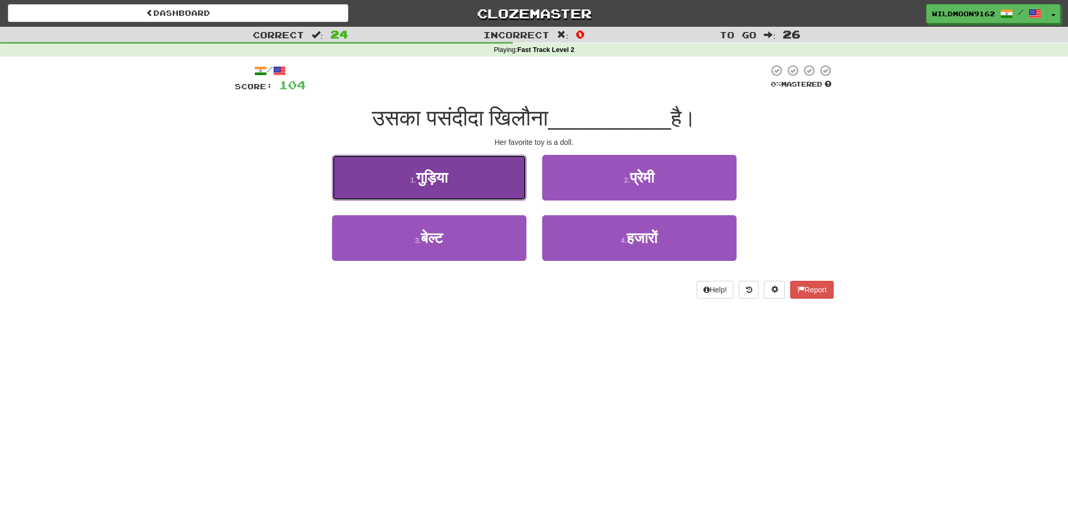
click at [416, 181] on span "गुड़िया" at bounding box center [432, 178] width 32 height 16
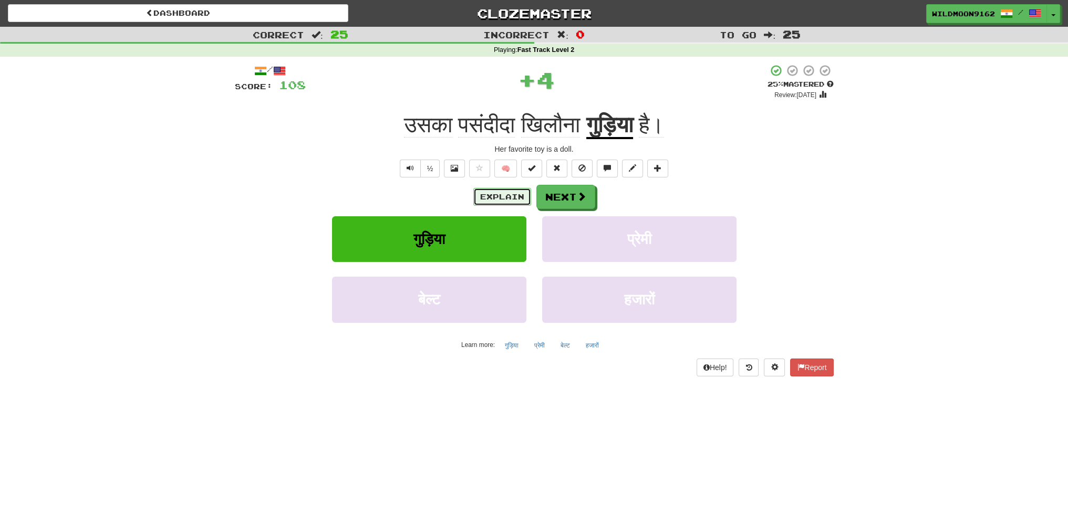
click at [498, 200] on button "Explain" at bounding box center [502, 197] width 58 height 18
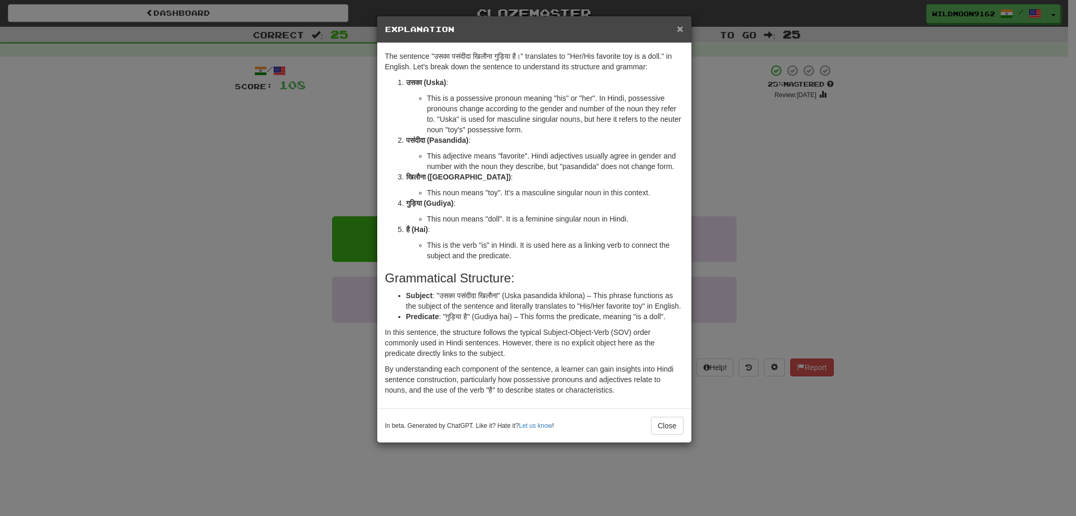
click at [681, 32] on span "×" at bounding box center [680, 29] width 6 height 12
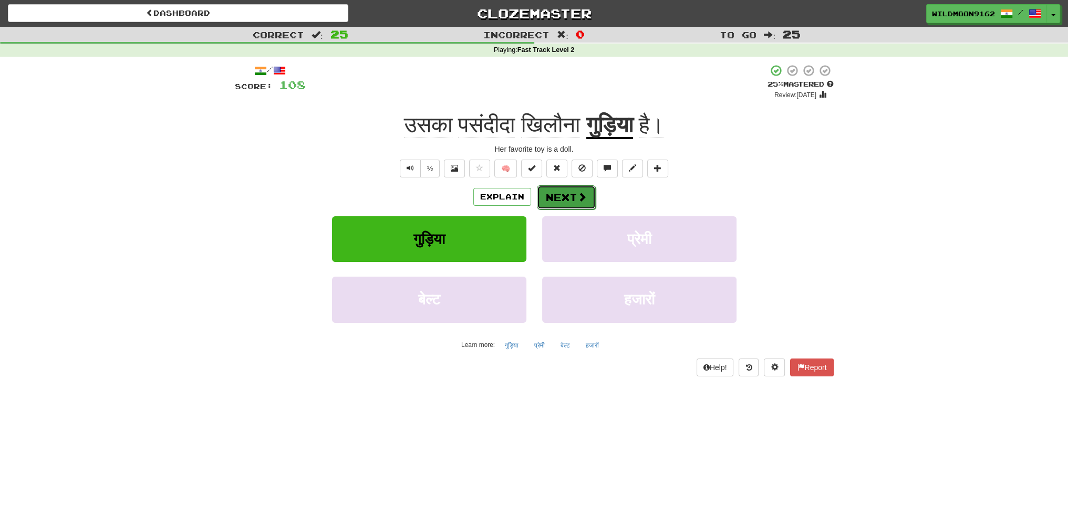
click at [578, 197] on span at bounding box center [581, 196] width 9 height 9
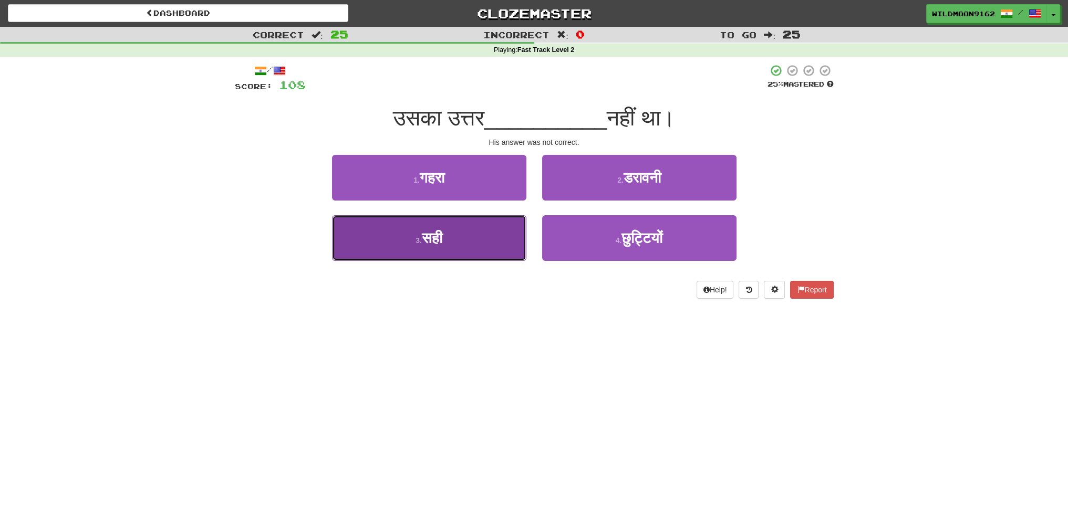
click at [463, 250] on button "3 . सही" at bounding box center [429, 238] width 194 height 46
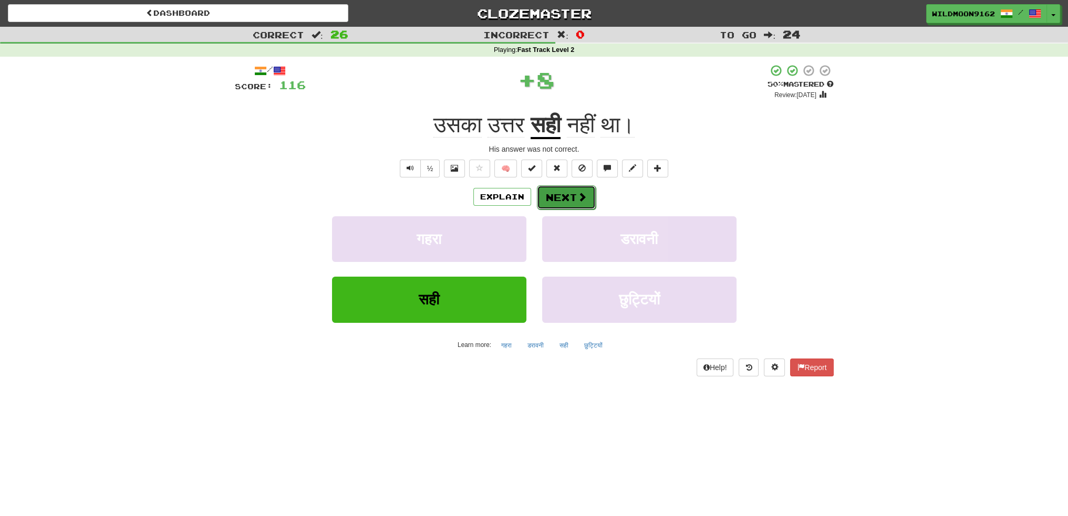
click at [553, 193] on button "Next" at bounding box center [566, 197] width 59 height 24
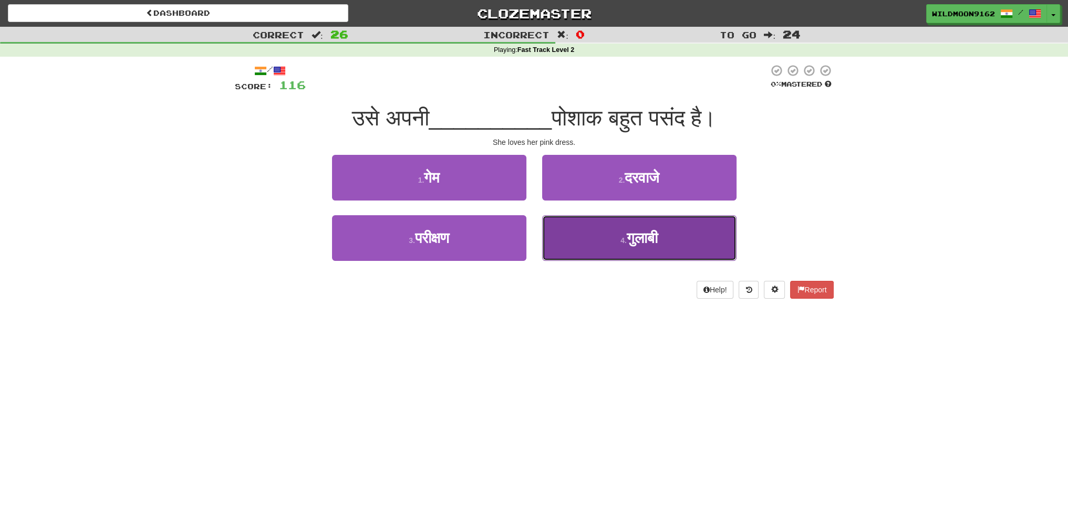
click at [639, 244] on span "गुलाबी" at bounding box center [642, 238] width 31 height 16
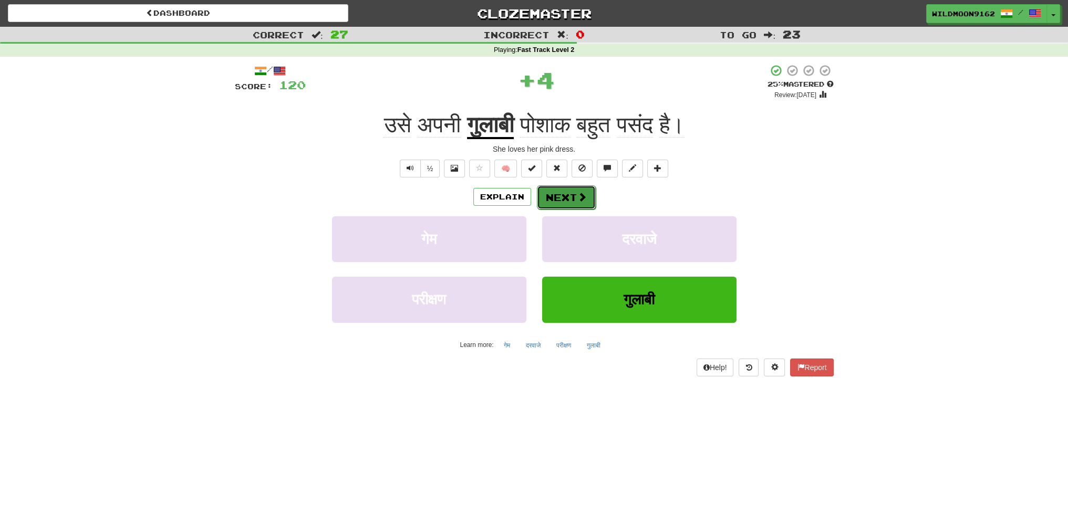
click at [559, 199] on button "Next" at bounding box center [566, 197] width 59 height 24
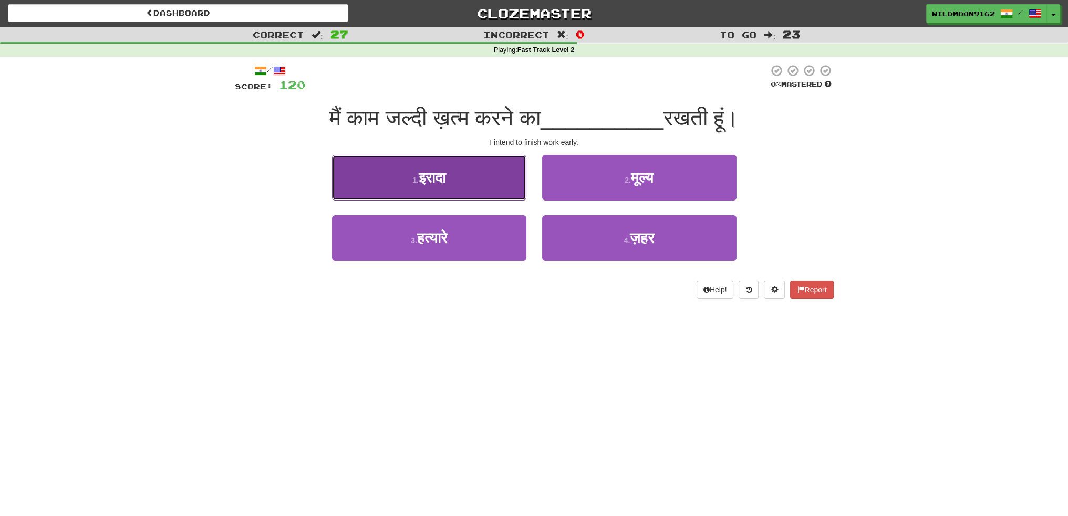
click at [436, 177] on span "इरादा" at bounding box center [432, 178] width 27 height 16
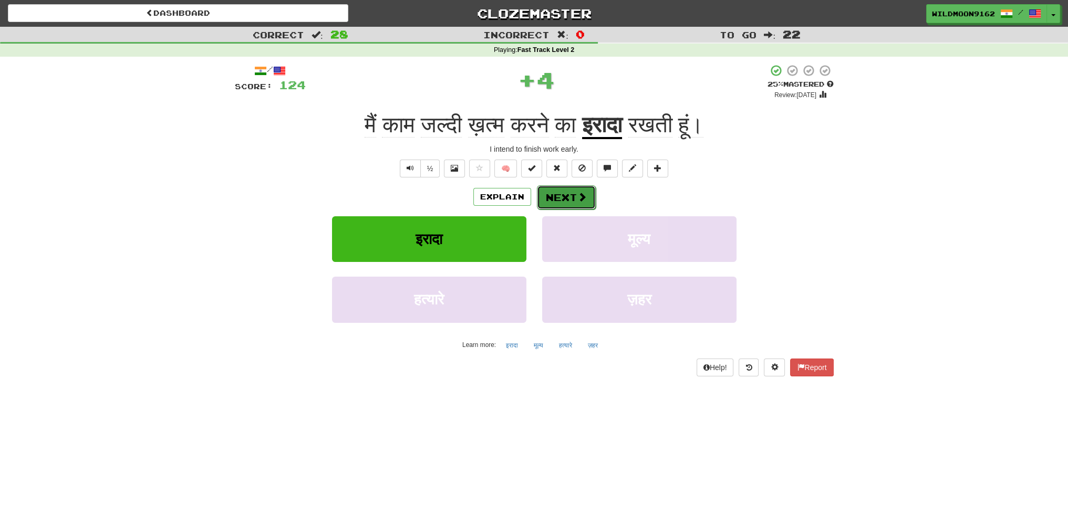
click at [569, 200] on button "Next" at bounding box center [566, 197] width 59 height 24
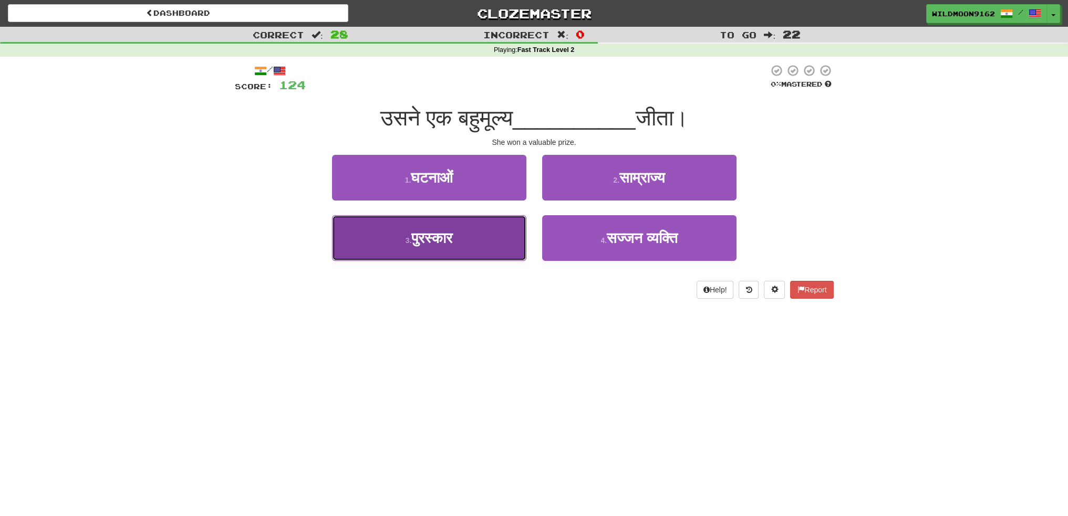
click at [452, 242] on span "पुरस्कार" at bounding box center [431, 238] width 41 height 16
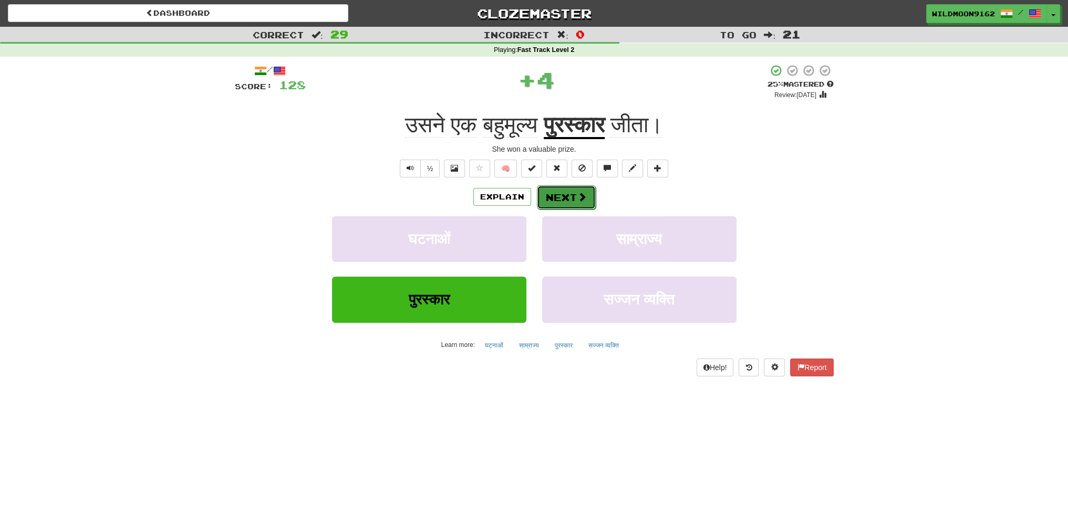
click at [575, 196] on button "Next" at bounding box center [566, 197] width 59 height 24
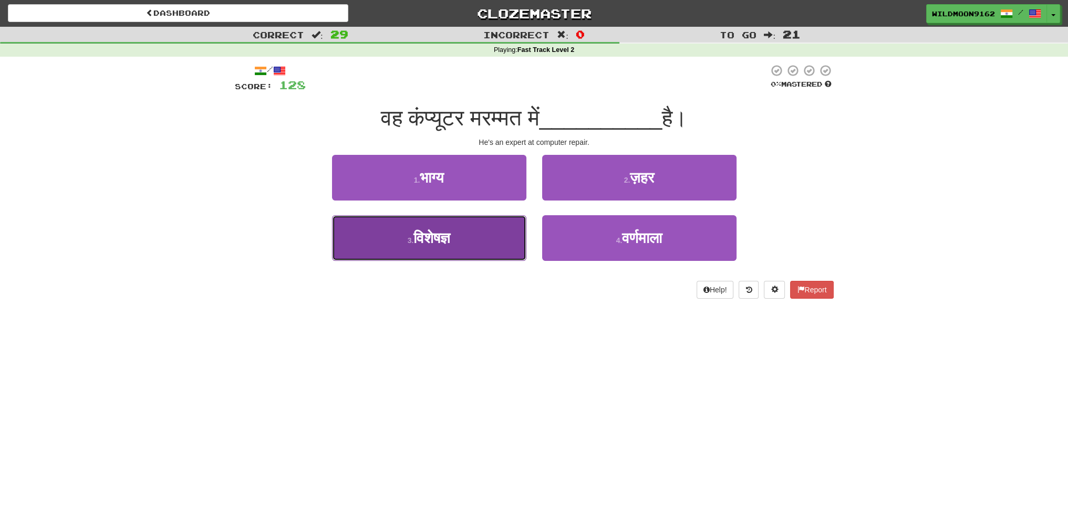
click at [463, 244] on button "3 . विशेषज्ञ" at bounding box center [429, 238] width 194 height 46
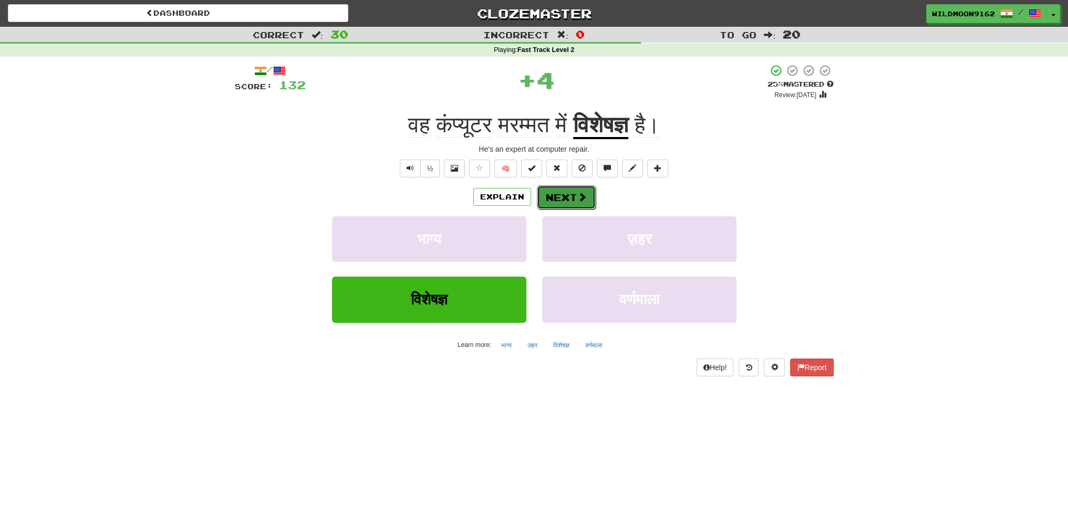
click at [578, 196] on span at bounding box center [581, 196] width 9 height 9
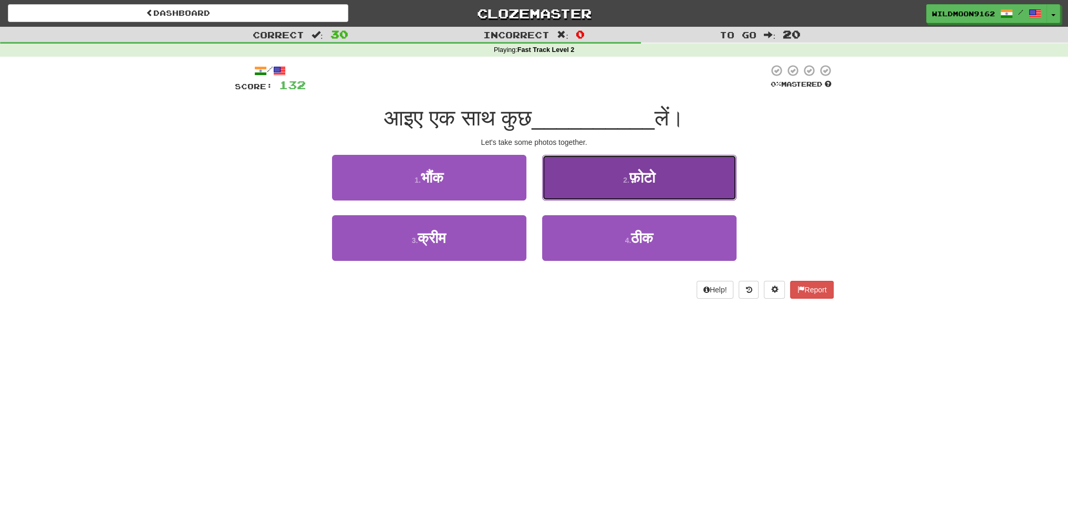
click at [645, 183] on span "फ़ोटो" at bounding box center [642, 178] width 26 height 16
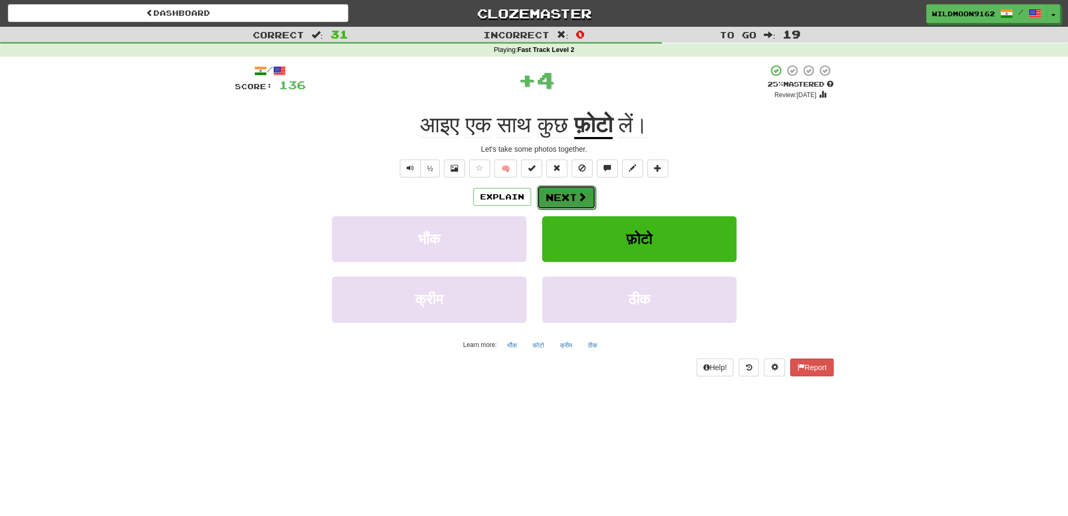
click at [569, 193] on button "Next" at bounding box center [566, 197] width 59 height 24
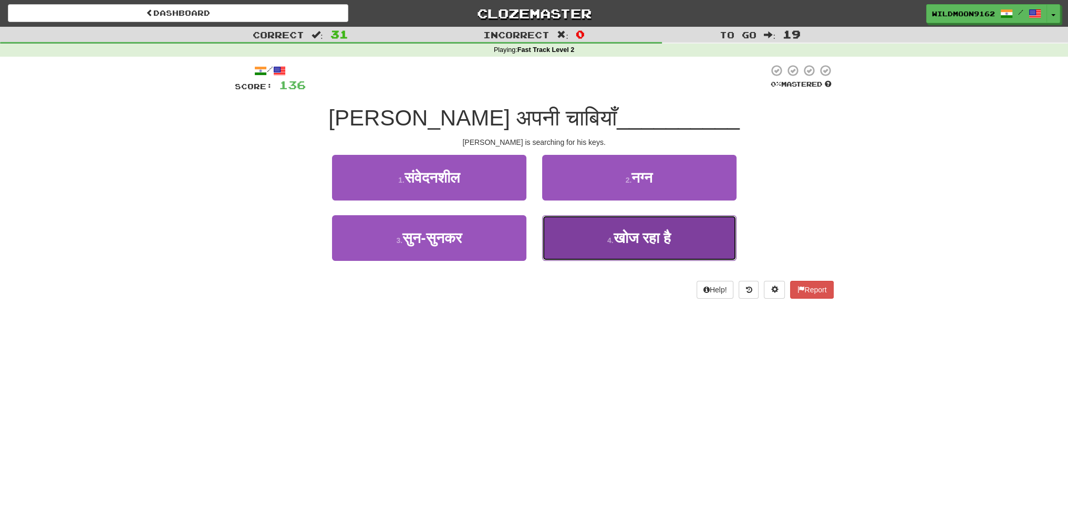
click at [606, 252] on button "4 . खोज रहा है" at bounding box center [639, 238] width 194 height 46
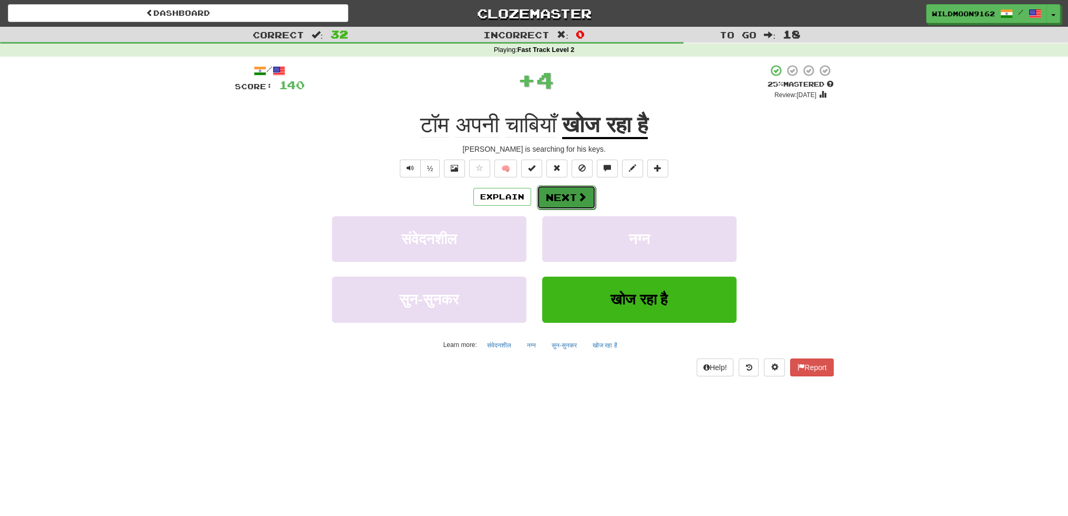
click at [563, 195] on button "Next" at bounding box center [566, 197] width 59 height 24
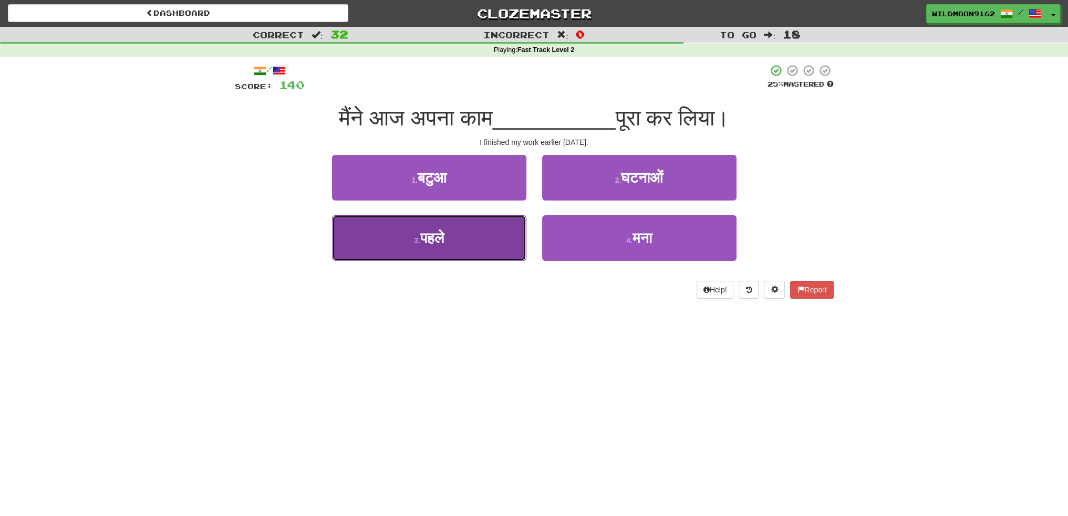
click at [453, 247] on button "3 . पहले" at bounding box center [429, 238] width 194 height 46
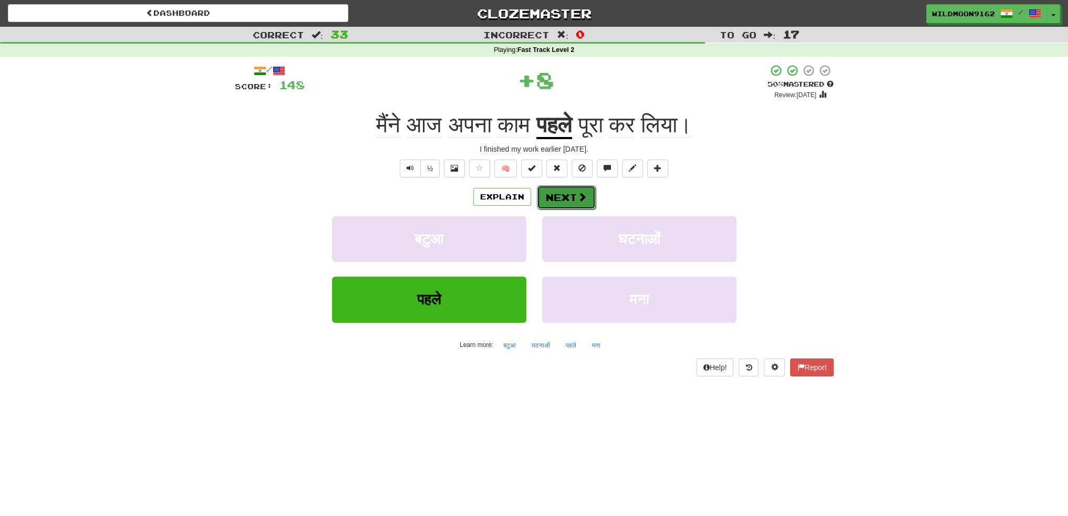
click at [561, 198] on button "Next" at bounding box center [566, 197] width 59 height 24
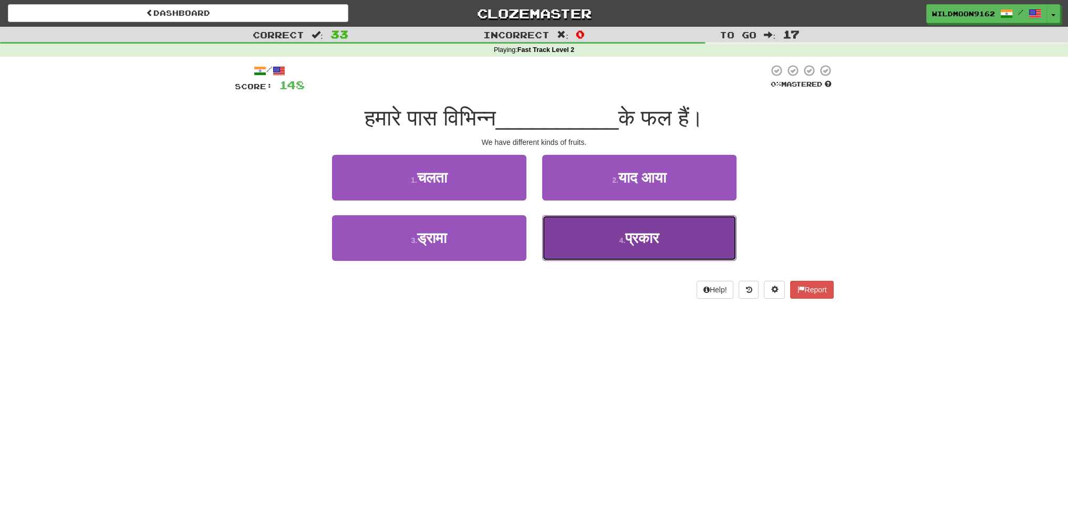
click at [647, 241] on span "प्रकार" at bounding box center [642, 238] width 34 height 16
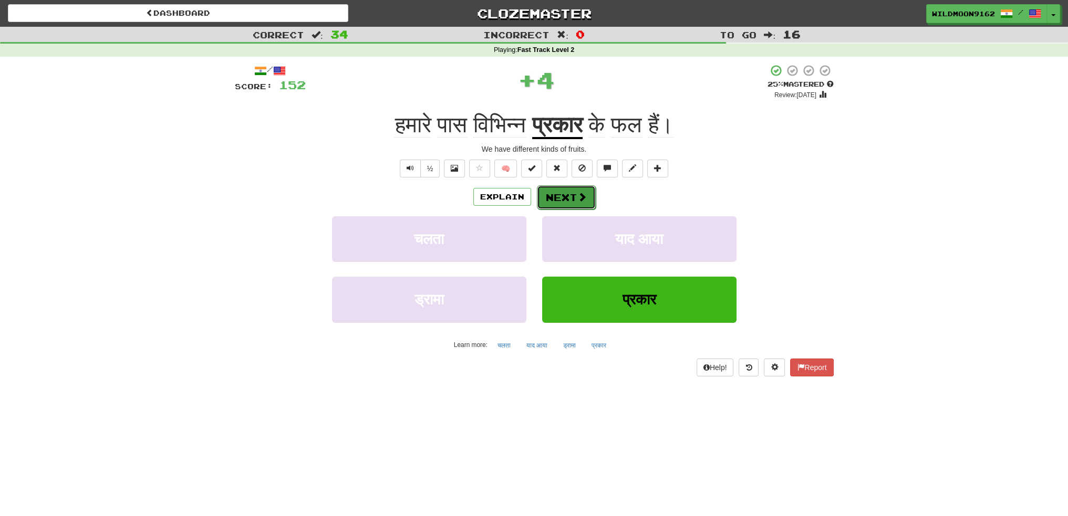
click at [558, 197] on button "Next" at bounding box center [566, 197] width 59 height 24
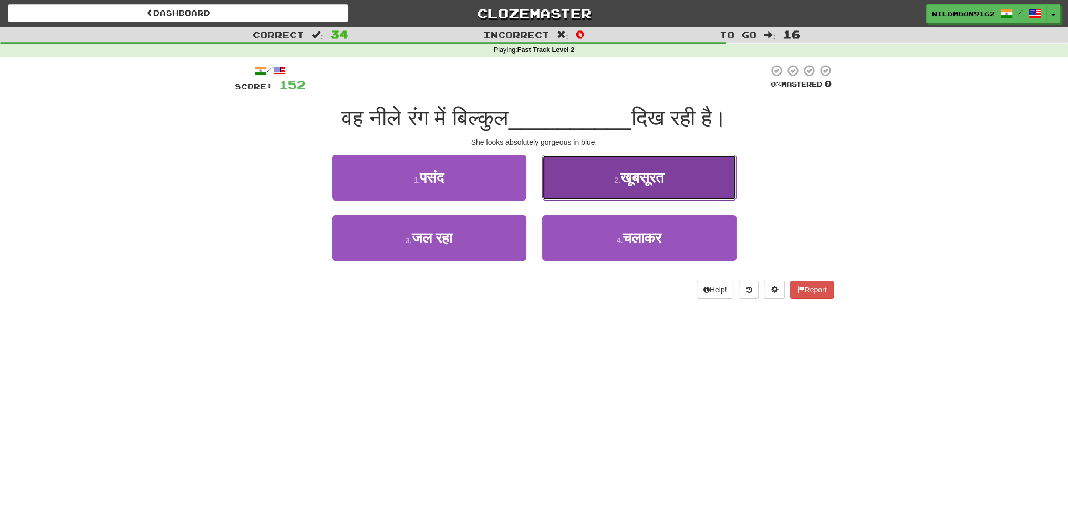
click at [636, 188] on button "2 . खूबसूरत" at bounding box center [639, 178] width 194 height 46
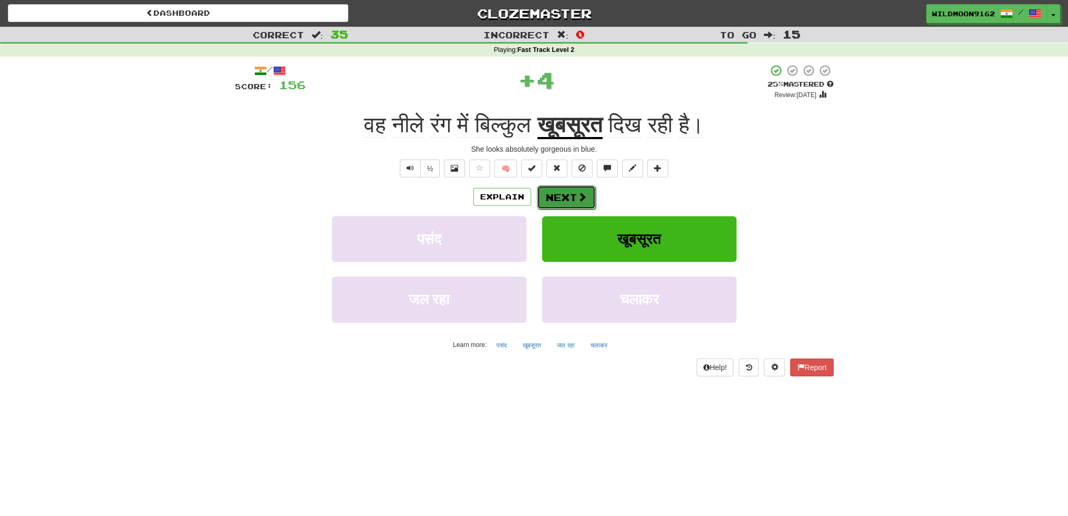
click at [567, 199] on button "Next" at bounding box center [566, 197] width 59 height 24
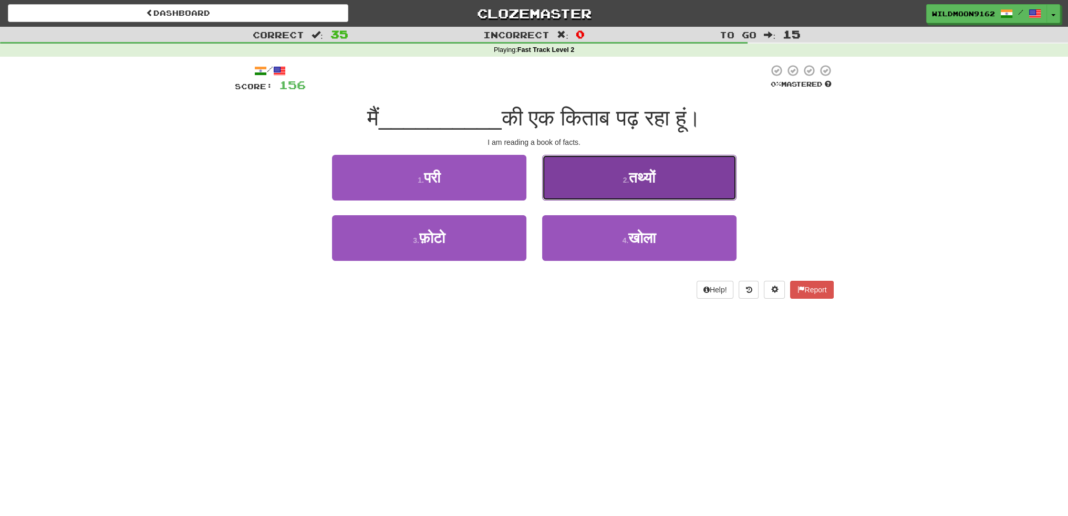
click at [640, 174] on span "तथ्यों" at bounding box center [642, 178] width 26 height 16
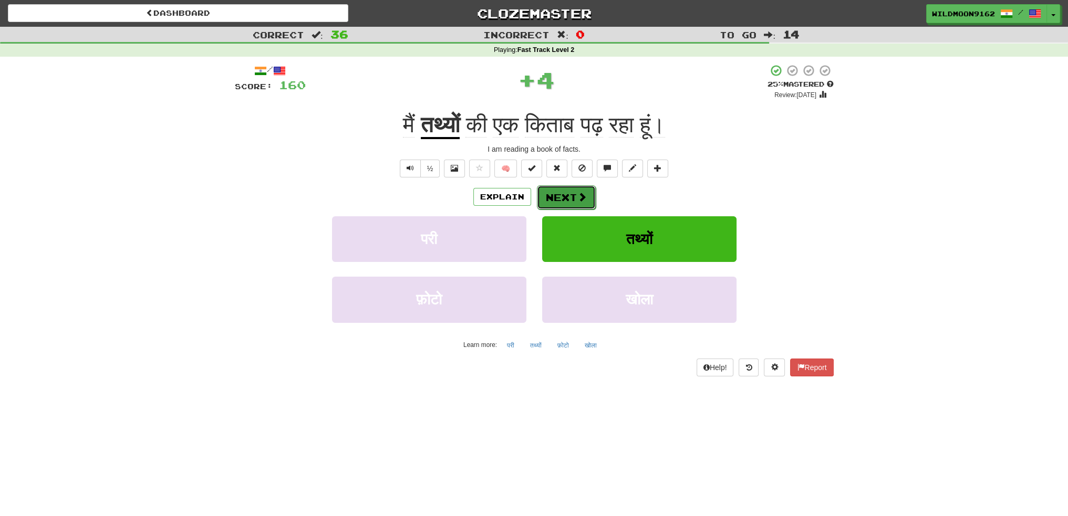
click at [577, 199] on span at bounding box center [581, 196] width 9 height 9
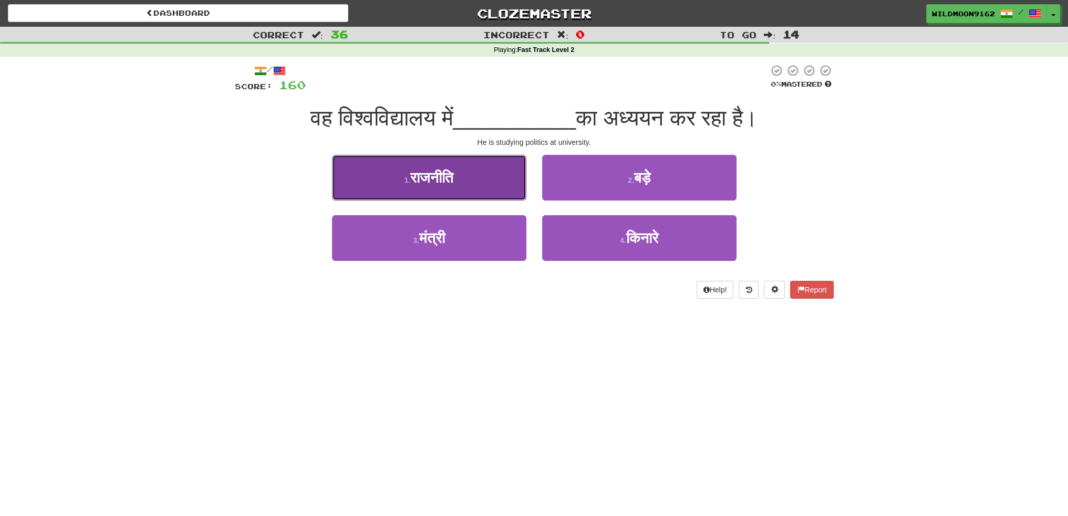
click at [438, 179] on span "राजनीति" at bounding box center [431, 178] width 43 height 16
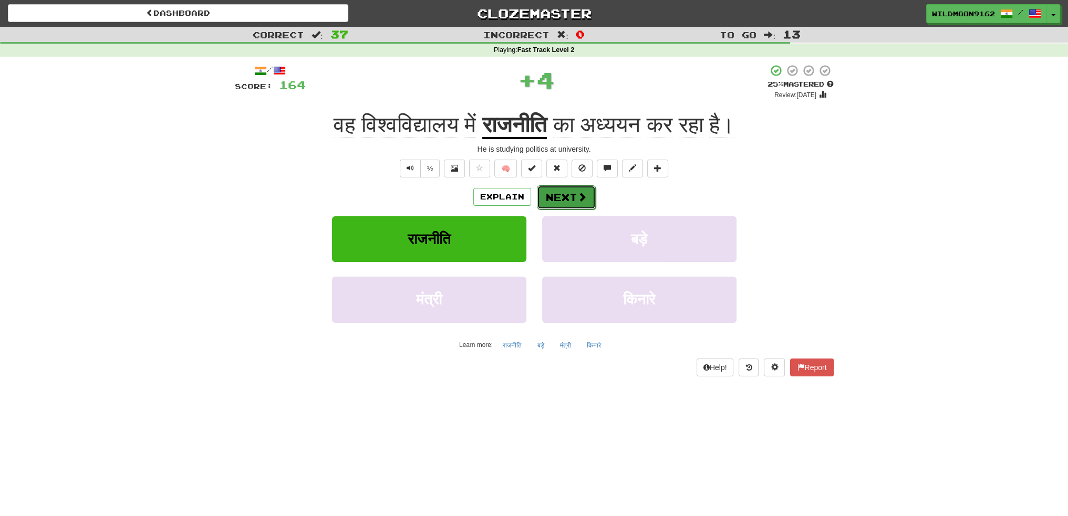
click at [559, 197] on button "Next" at bounding box center [566, 197] width 59 height 24
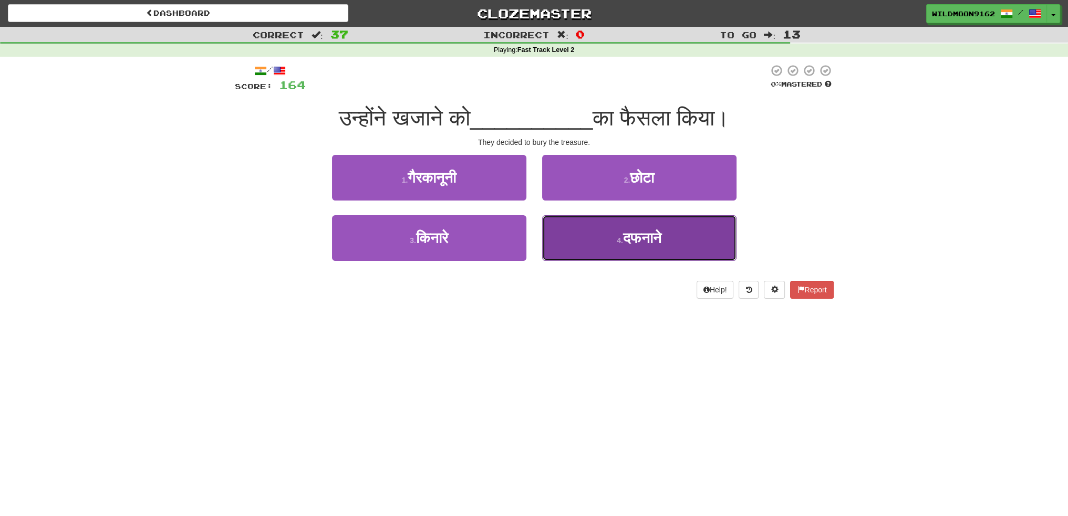
click at [617, 238] on small "4 ." at bounding box center [620, 240] width 6 height 8
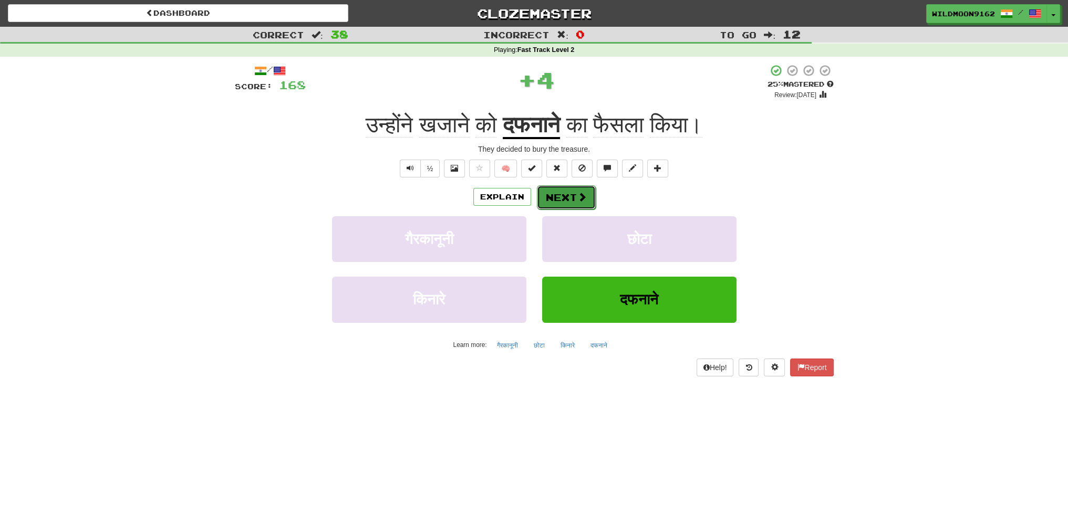
click at [571, 194] on button "Next" at bounding box center [566, 197] width 59 height 24
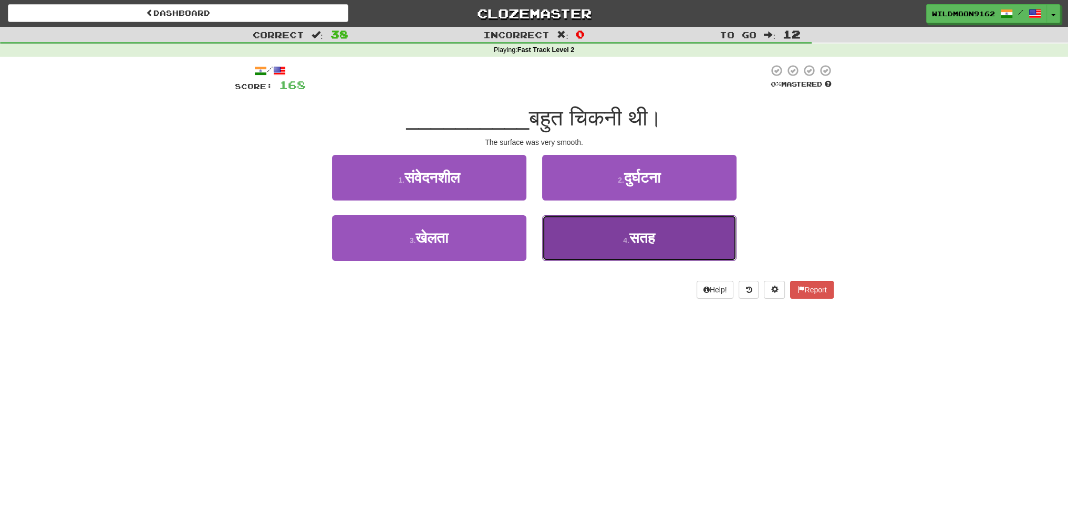
click at [608, 243] on button "4 . सतह" at bounding box center [639, 238] width 194 height 46
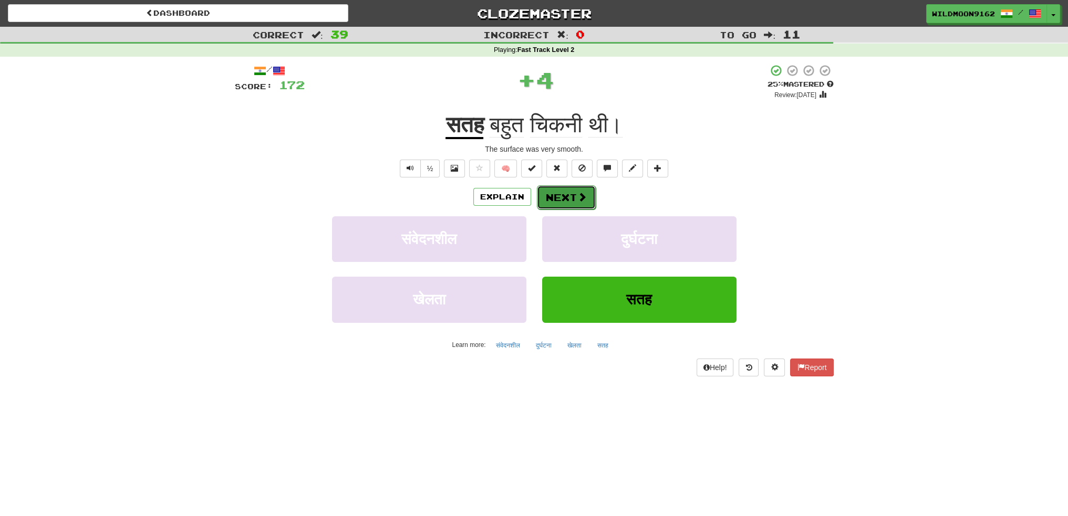
click at [562, 203] on button "Next" at bounding box center [566, 197] width 59 height 24
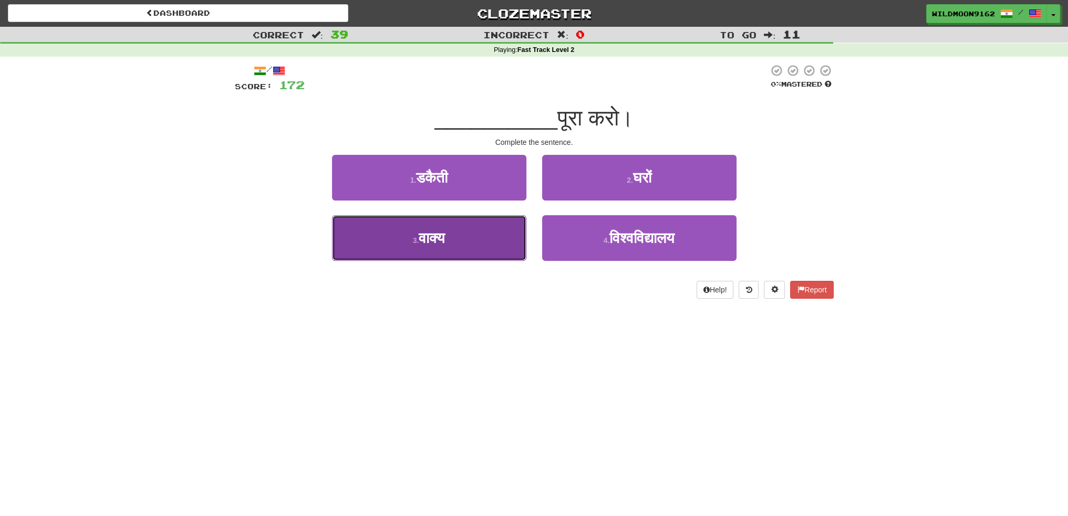
click at [473, 245] on button "3 . वाक्य" at bounding box center [429, 238] width 194 height 46
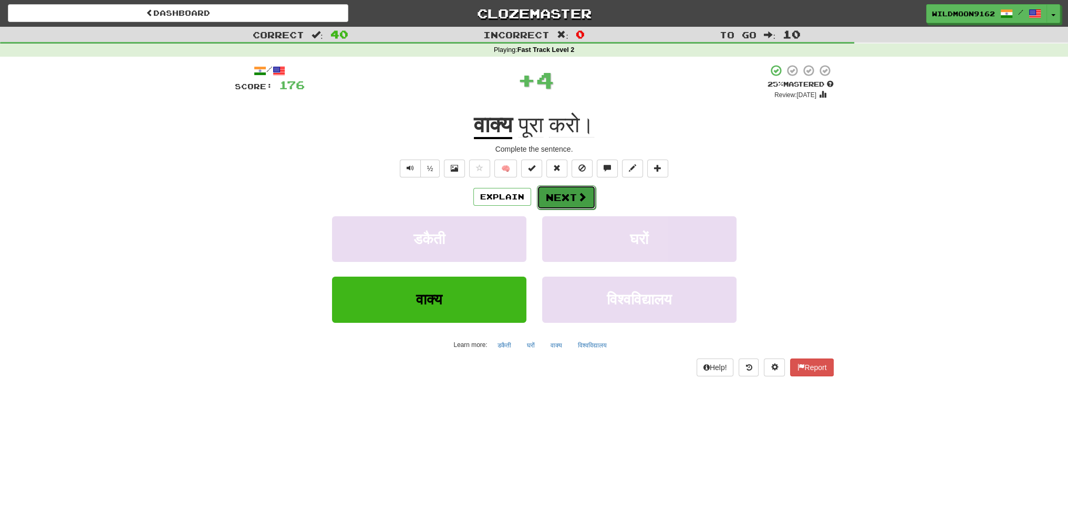
click at [571, 192] on button "Next" at bounding box center [566, 197] width 59 height 24
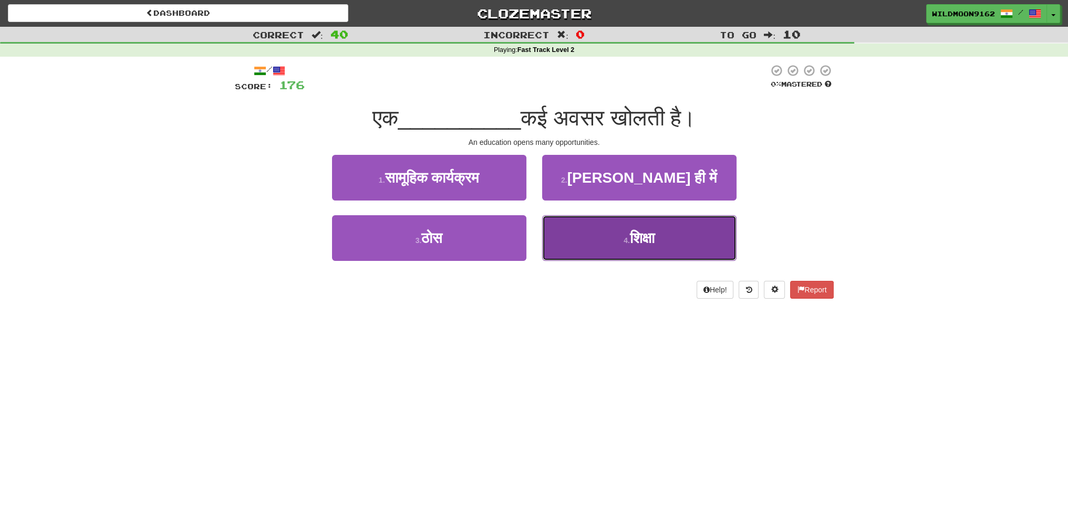
click at [630, 234] on span "शिक्षा" at bounding box center [642, 238] width 25 height 16
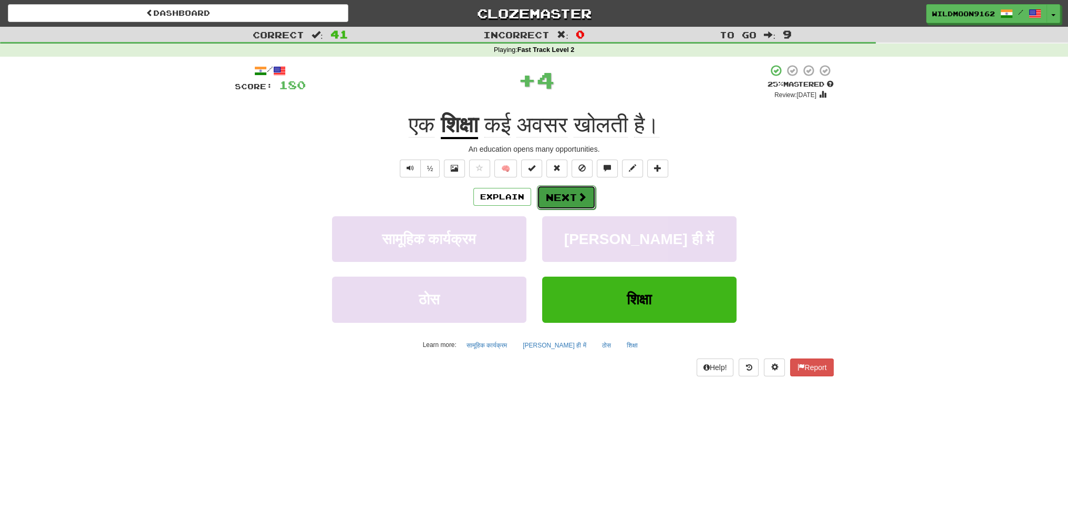
click at [576, 191] on button "Next" at bounding box center [566, 197] width 59 height 24
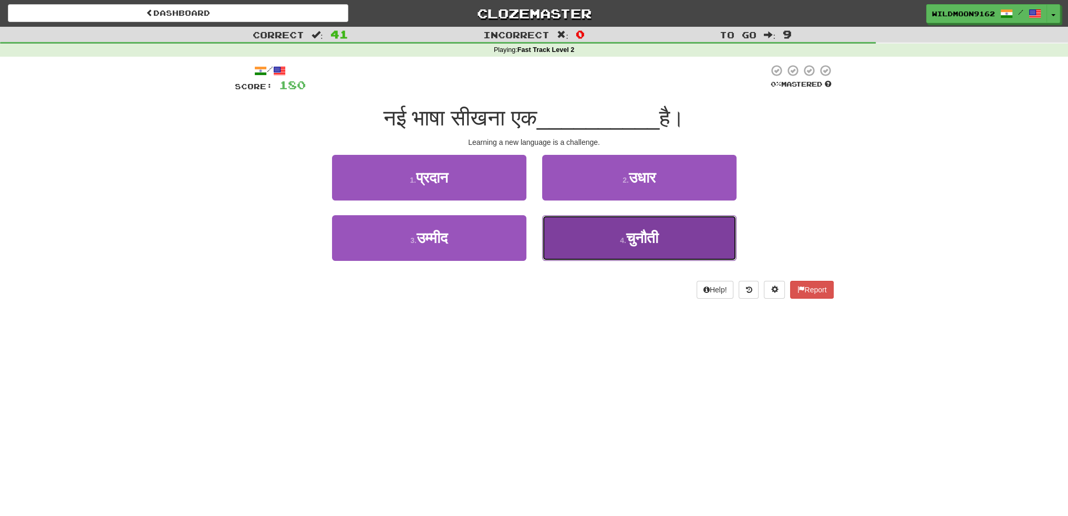
click at [609, 252] on button "4 . चुनौती" at bounding box center [639, 238] width 194 height 46
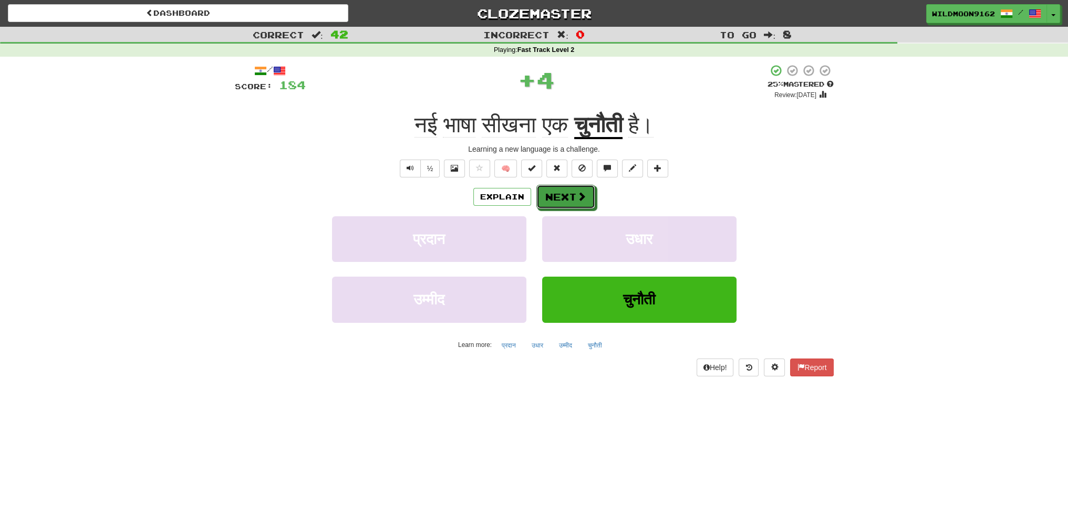
drag, startPoint x: 563, startPoint y: 197, endPoint x: 615, endPoint y: 340, distance: 151.9
click at [563, 197] on button "Next" at bounding box center [565, 197] width 59 height 24
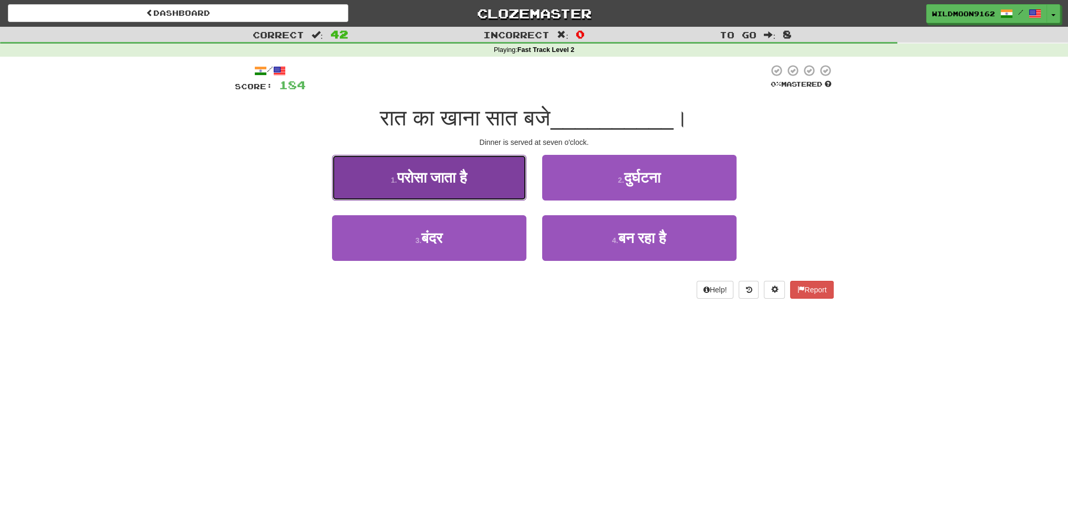
click at [455, 189] on button "1 . परोसा जाता है" at bounding box center [429, 178] width 194 height 46
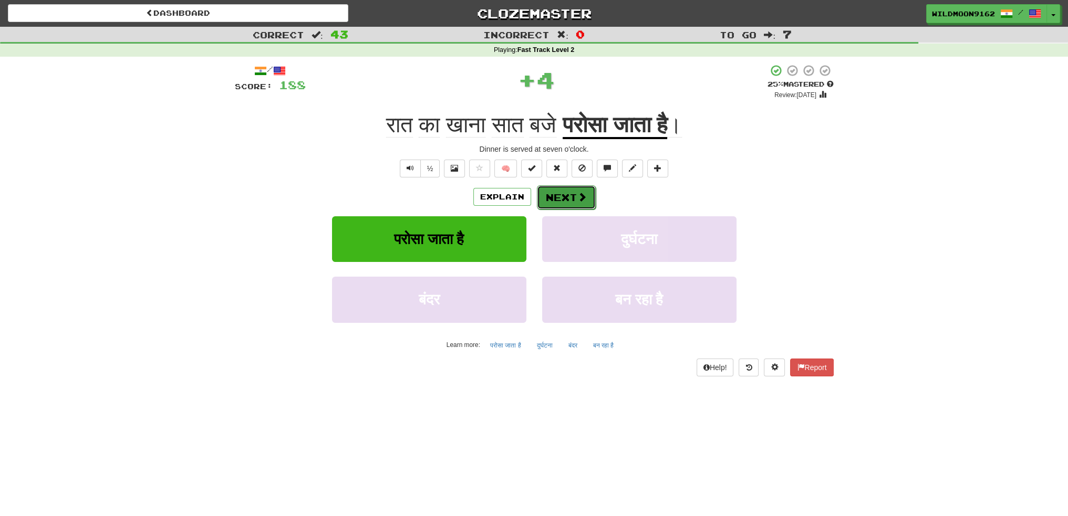
click at [563, 199] on button "Next" at bounding box center [566, 197] width 59 height 24
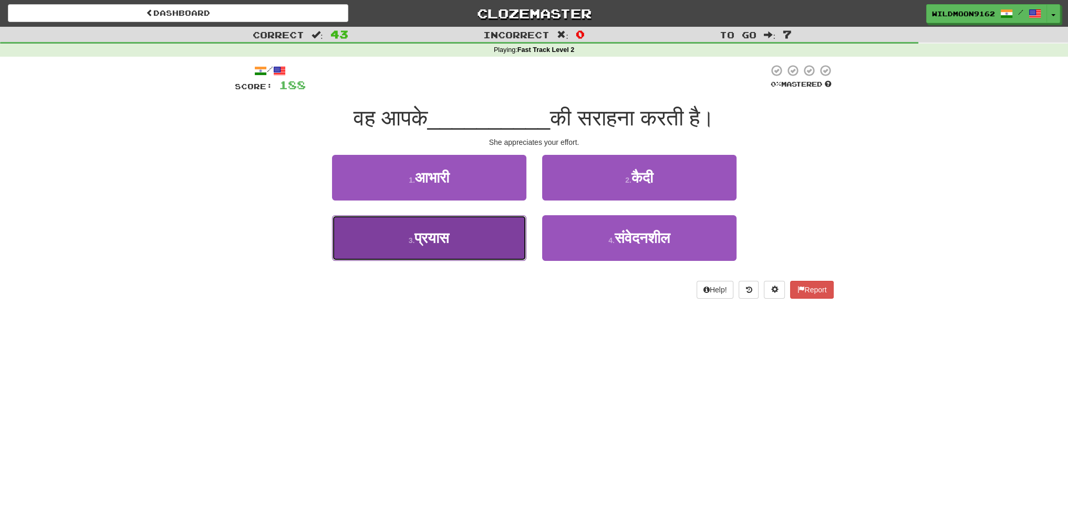
click at [439, 243] on span "प्रयास" at bounding box center [431, 238] width 35 height 16
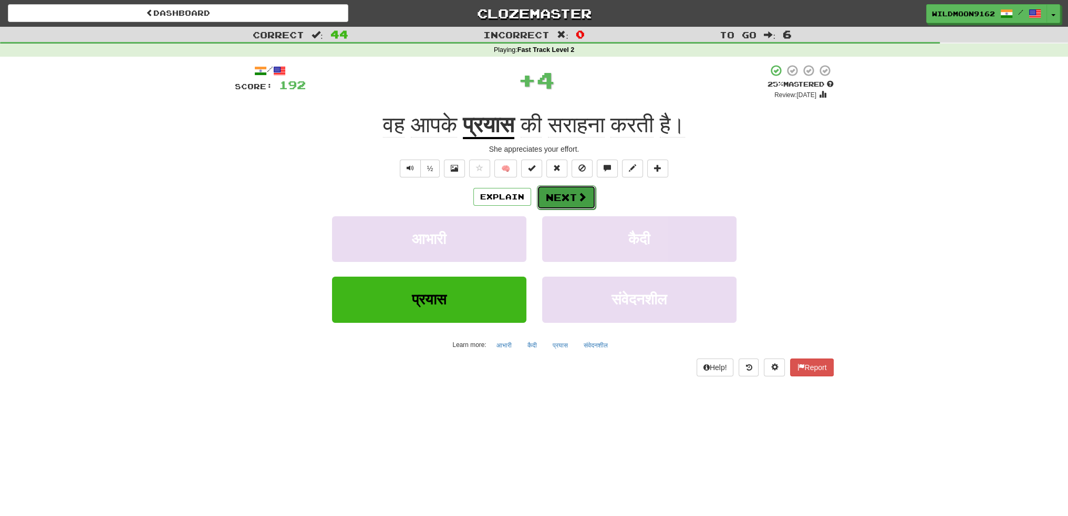
click at [563, 199] on button "Next" at bounding box center [566, 197] width 59 height 24
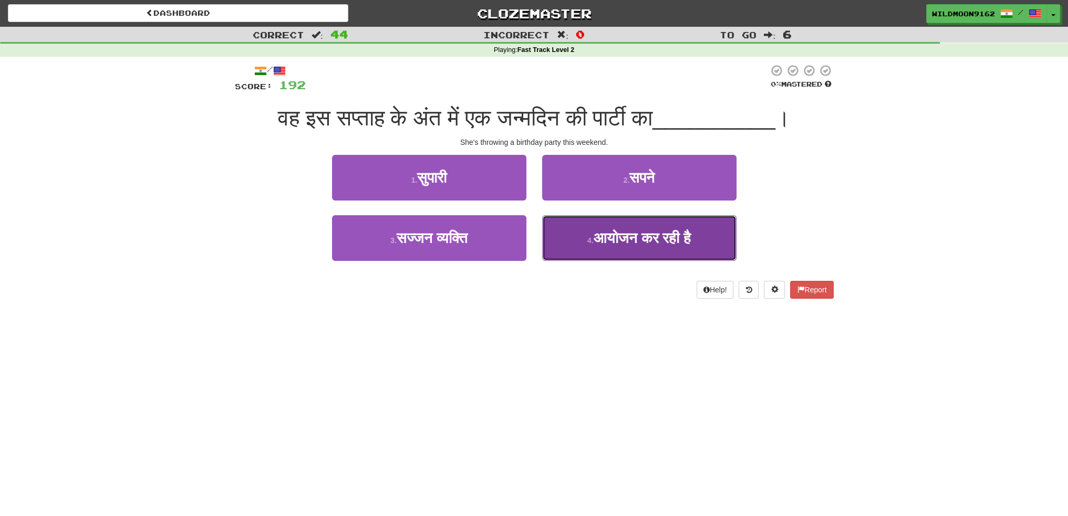
click at [618, 247] on button "4 . आयोजन कर रही है" at bounding box center [639, 238] width 194 height 46
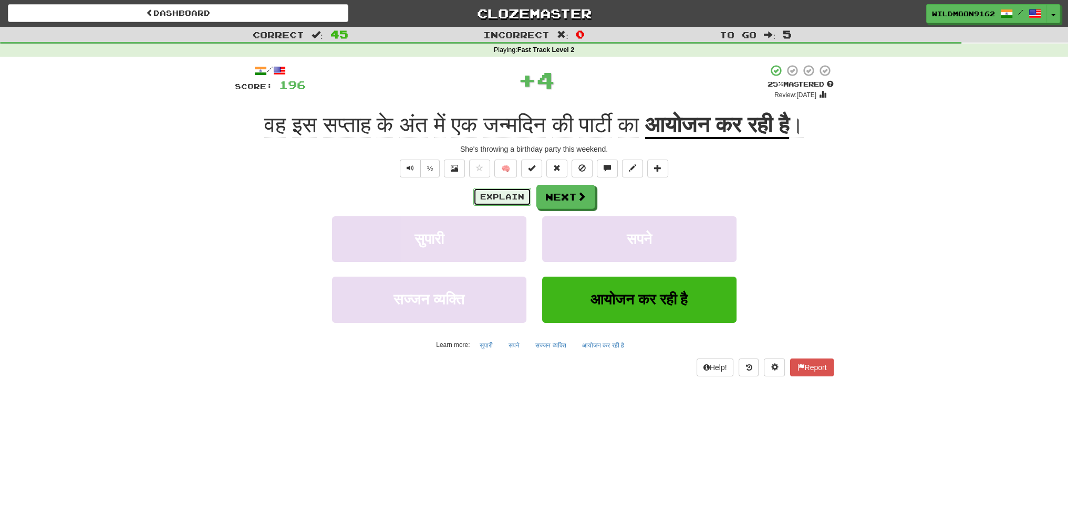
click at [505, 206] on button "Explain" at bounding box center [502, 197] width 58 height 18
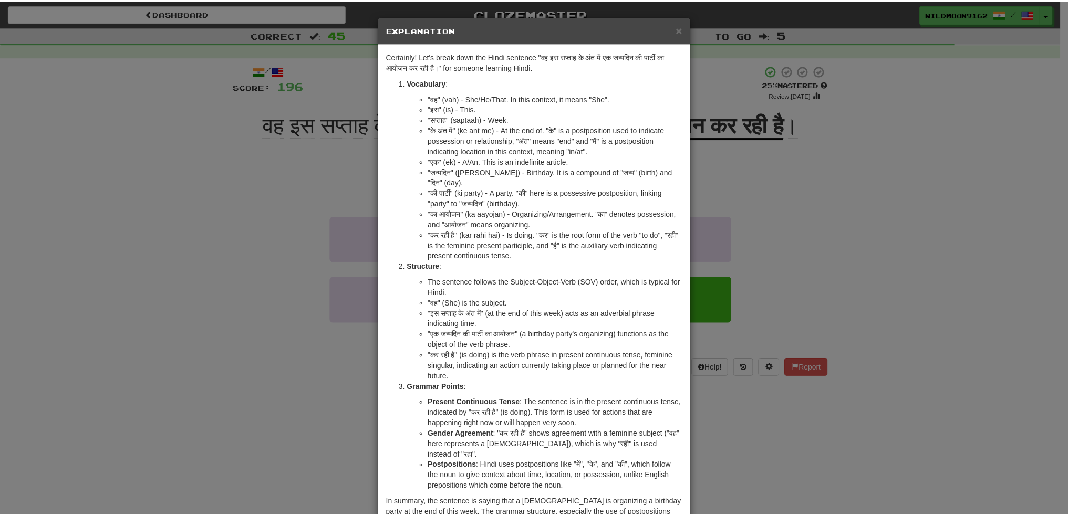
scroll to position [65, 0]
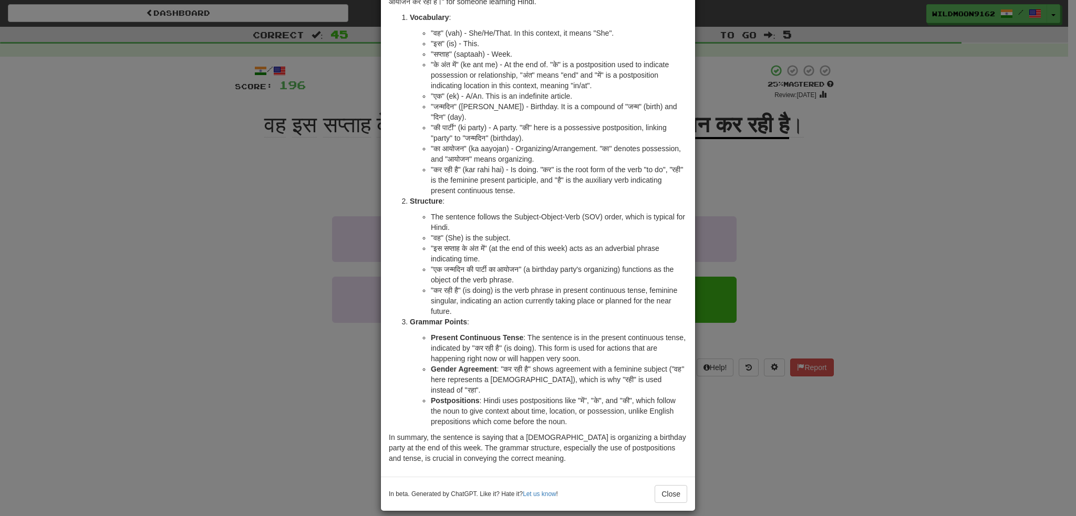
click at [514, 266] on li ""एक जन्मदिन की पार्टी का आयोजन" (a birthday party's organizing) functions as th…" at bounding box center [559, 274] width 256 height 21
copy li "आयोजन"
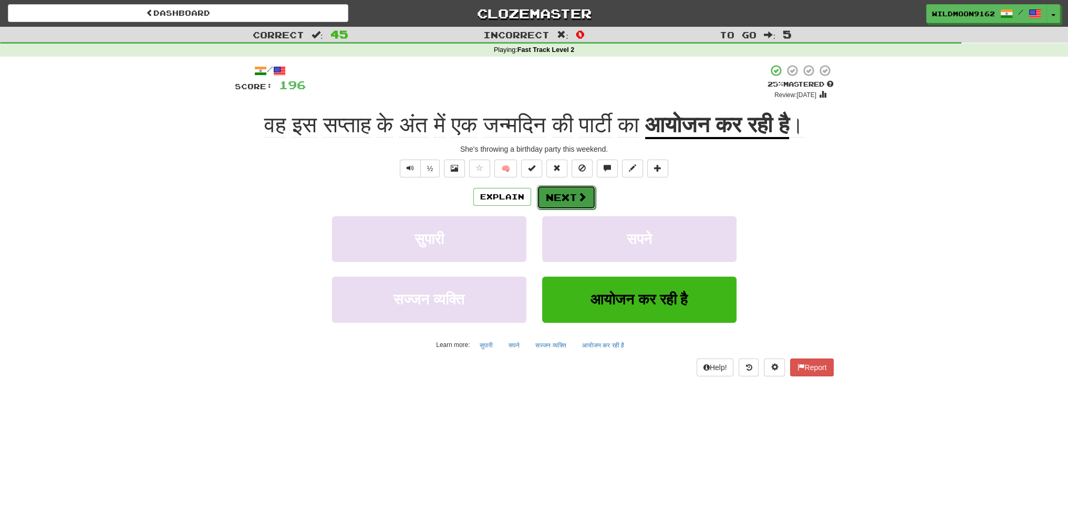
click at [564, 210] on button "Next" at bounding box center [566, 197] width 59 height 24
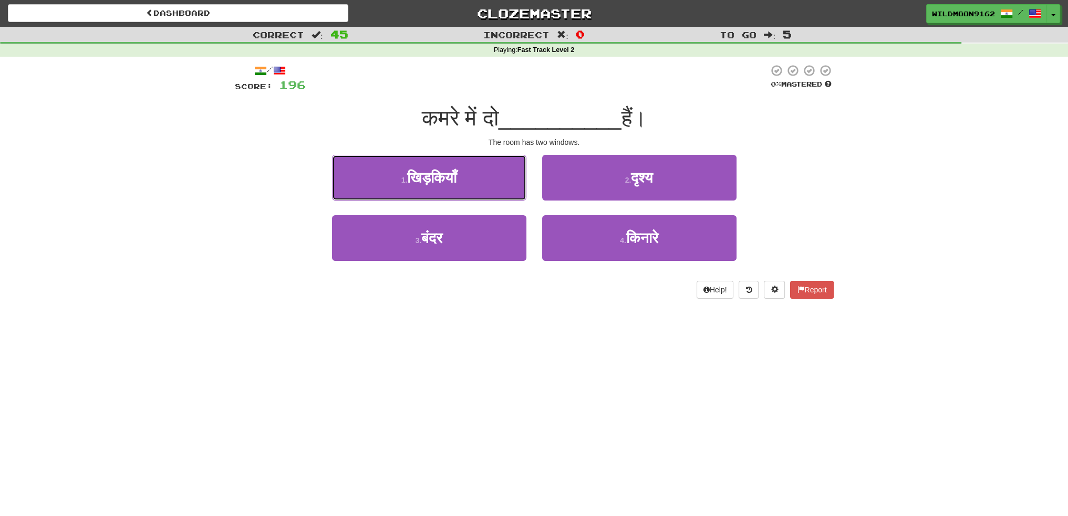
click at [456, 184] on span "खिड़कियाँ" at bounding box center [431, 178] width 49 height 16
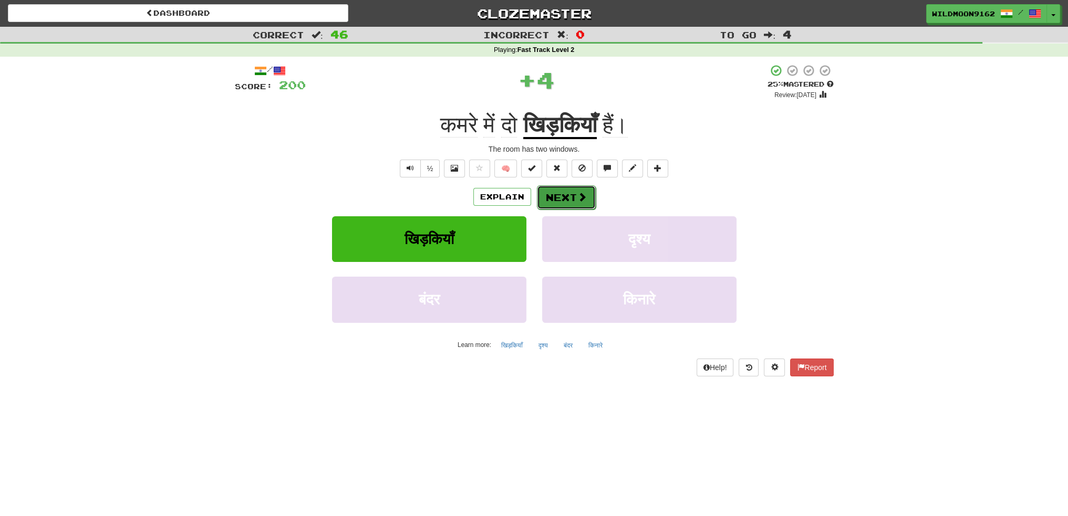
click at [561, 199] on button "Next" at bounding box center [566, 197] width 59 height 24
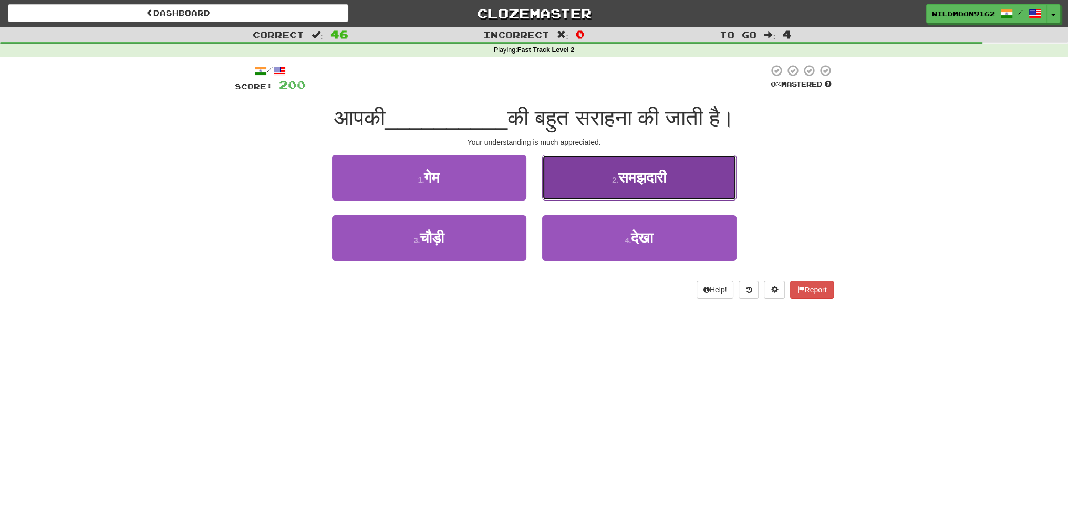
click at [620, 177] on span "समझदारी" at bounding box center [642, 178] width 48 height 16
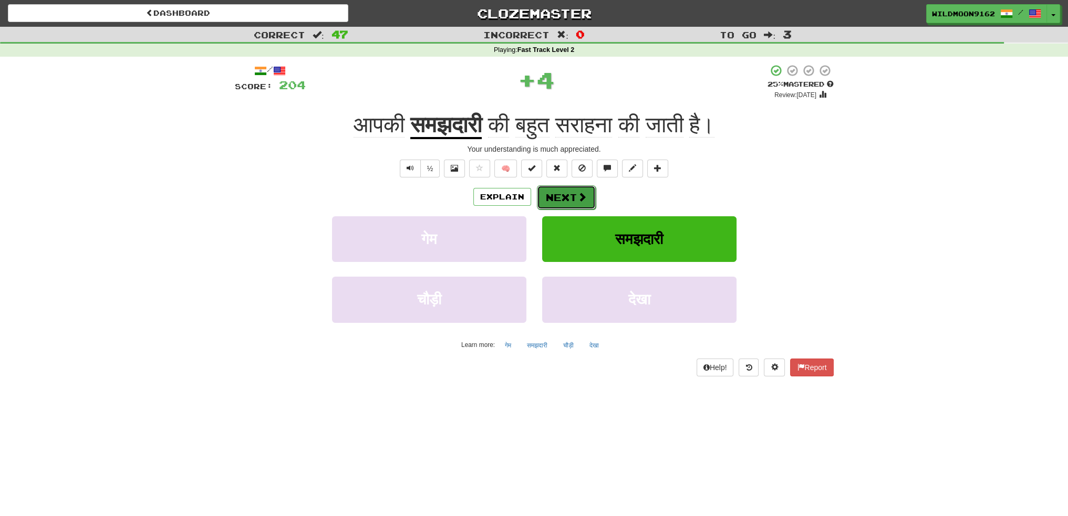
click at [574, 199] on button "Next" at bounding box center [566, 197] width 59 height 24
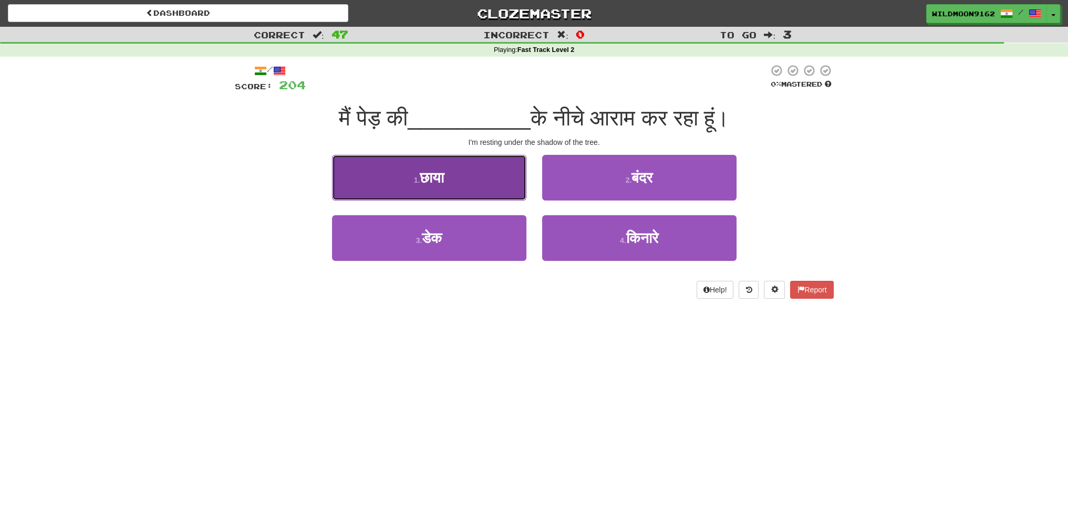
click at [433, 182] on span "छाया" at bounding box center [432, 178] width 24 height 16
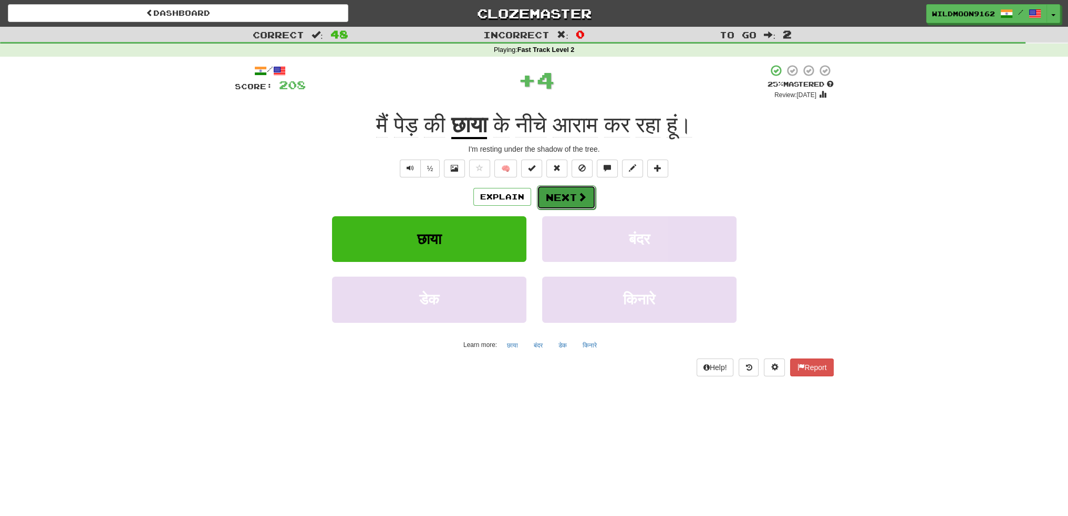
click at [567, 197] on button "Next" at bounding box center [566, 197] width 59 height 24
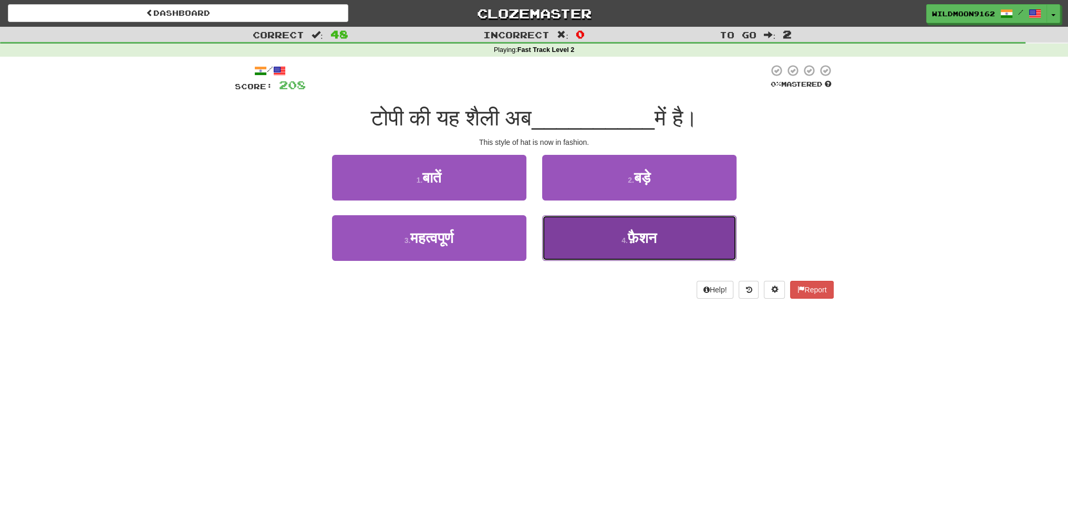
click at [610, 243] on button "4 . फ़ैशन" at bounding box center [639, 238] width 194 height 46
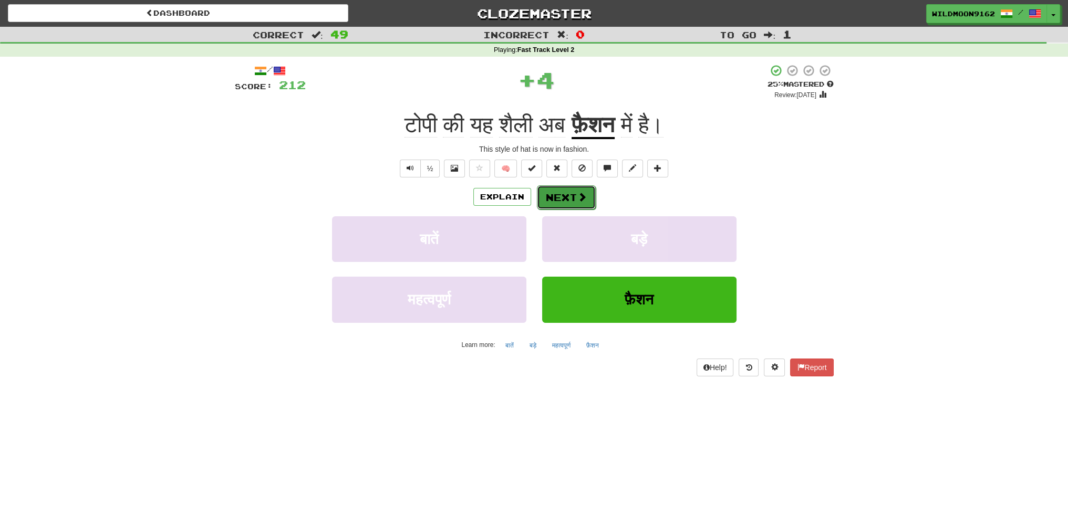
click at [564, 202] on button "Next" at bounding box center [566, 197] width 59 height 24
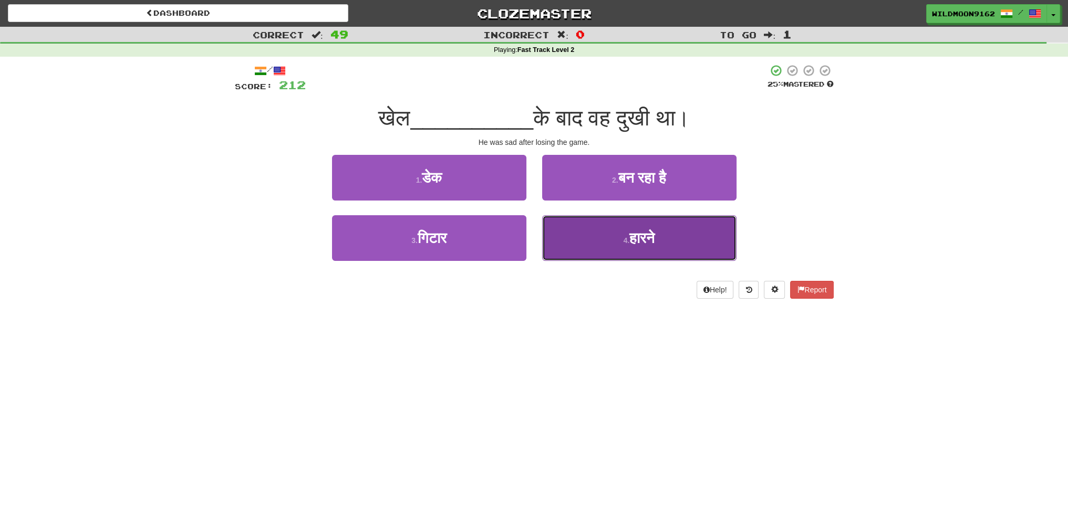
click at [603, 242] on button "4 . हारने" at bounding box center [639, 238] width 194 height 46
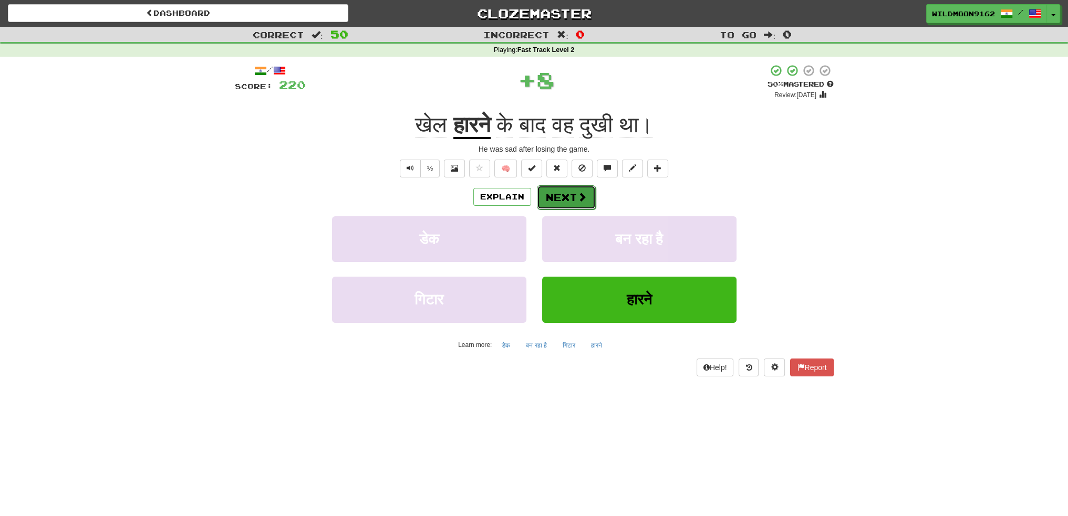
click at [560, 199] on button "Next" at bounding box center [566, 197] width 59 height 24
